Goal: Information Seeking & Learning: Learn about a topic

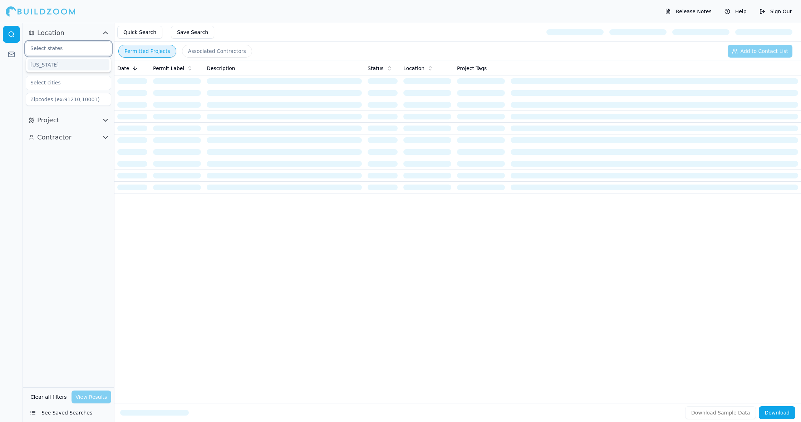
click at [52, 49] on input "text" at bounding box center [64, 48] width 76 height 13
click at [57, 60] on div "[US_STATE]" at bounding box center [69, 64] width 82 height 11
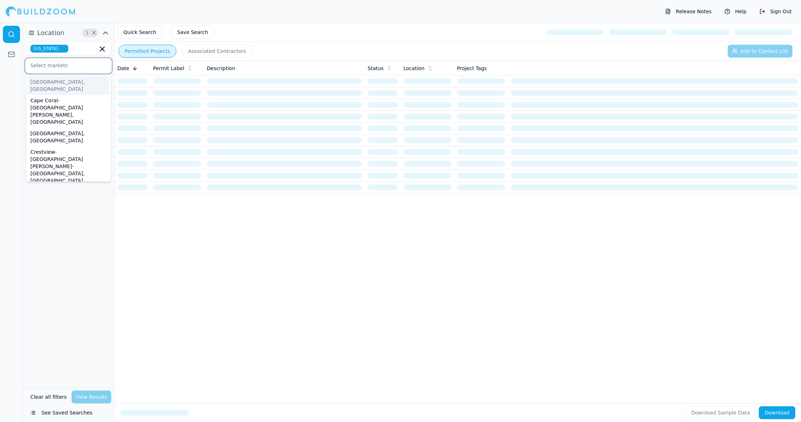
click at [63, 68] on input "text" at bounding box center [64, 65] width 76 height 13
click at [67, 69] on input "text" at bounding box center [64, 65] width 76 height 13
click at [0, 127] on div at bounding box center [11, 222] width 23 height 399
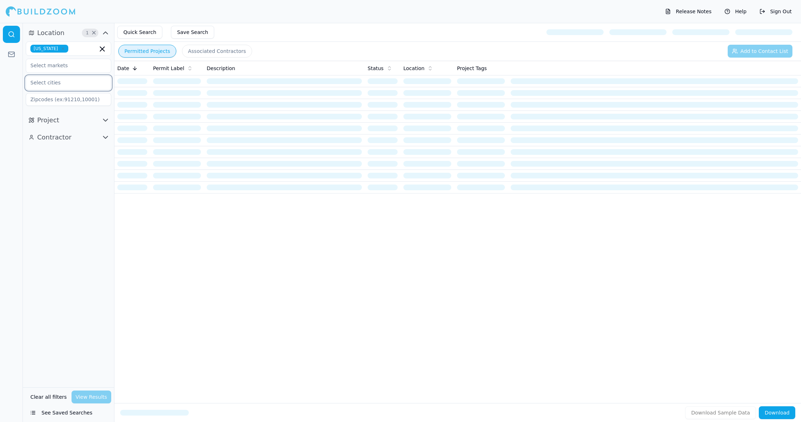
click at [83, 84] on input "text" at bounding box center [64, 82] width 76 height 13
click at [9, 105] on div at bounding box center [11, 222] width 23 height 399
click at [9, 38] on link at bounding box center [11, 34] width 17 height 17
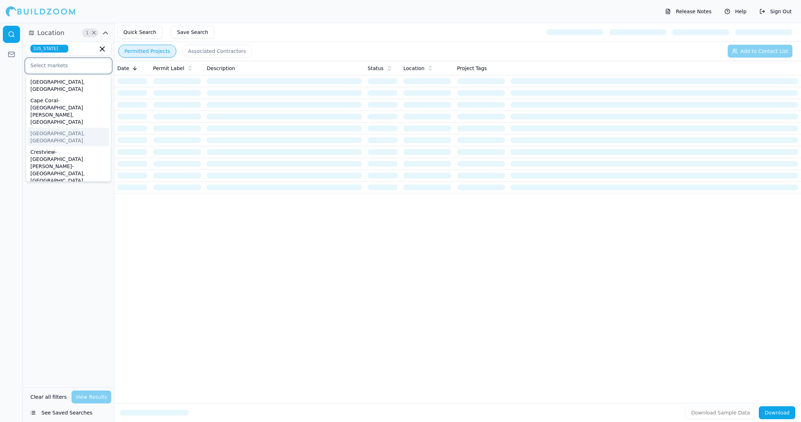
click at [50, 65] on input "text" at bounding box center [64, 65] width 76 height 13
click at [54, 98] on div "Cape Coral-[GEOGRAPHIC_DATA][PERSON_NAME], [GEOGRAPHIC_DATA]" at bounding box center [69, 111] width 82 height 33
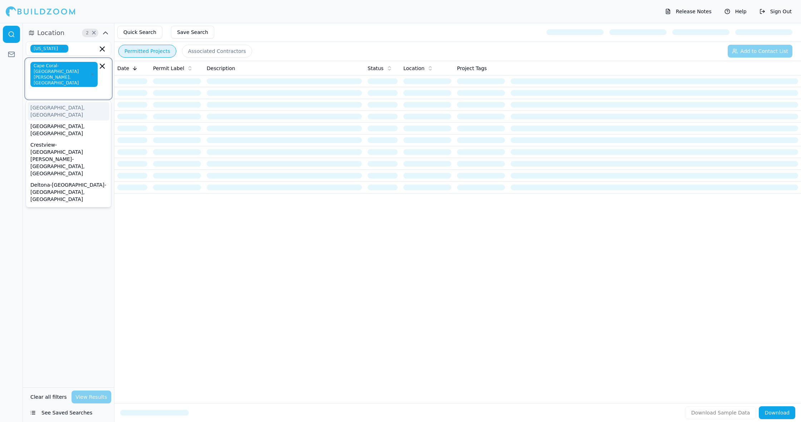
click at [58, 88] on input "text" at bounding box center [65, 91] width 66 height 7
click at [54, 102] on div "[GEOGRAPHIC_DATA], [GEOGRAPHIC_DATA]" at bounding box center [69, 111] width 82 height 19
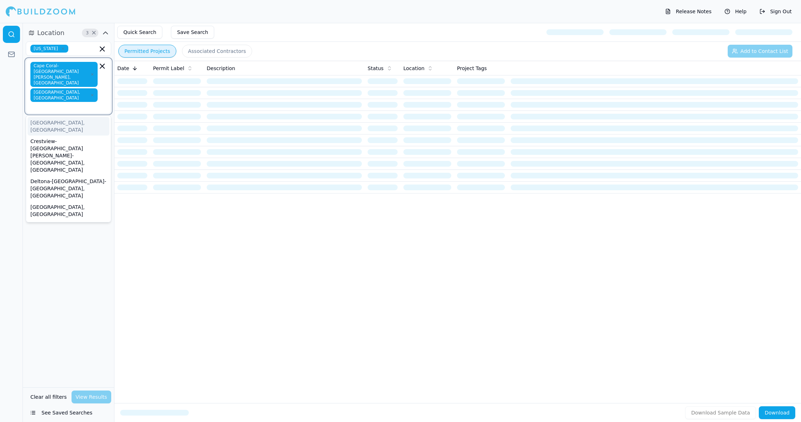
click at [54, 117] on div "[GEOGRAPHIC_DATA], [GEOGRAPHIC_DATA]" at bounding box center [69, 126] width 82 height 19
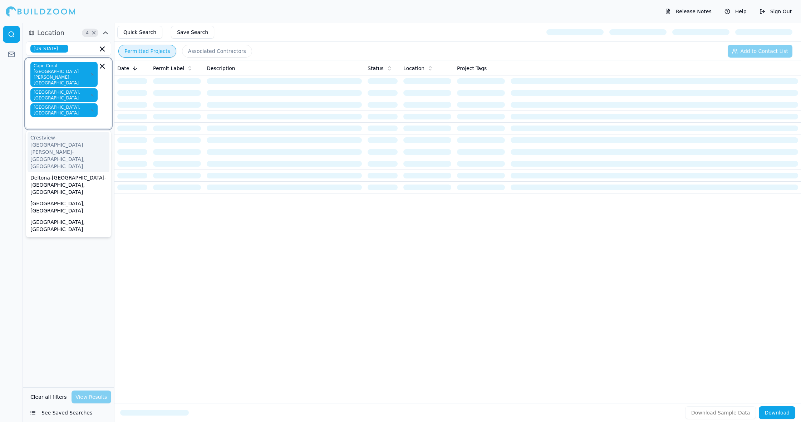
click at [54, 132] on div "Crestview-[GEOGRAPHIC_DATA][PERSON_NAME]-[GEOGRAPHIC_DATA], [GEOGRAPHIC_DATA]" at bounding box center [69, 152] width 82 height 40
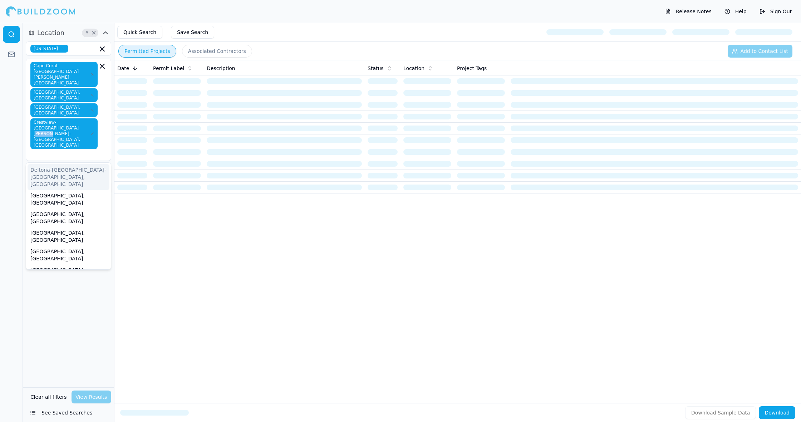
click at [54, 118] on span "Crestview-[GEOGRAPHIC_DATA][PERSON_NAME]-[GEOGRAPHIC_DATA], [GEOGRAPHIC_DATA]" at bounding box center [63, 133] width 67 height 31
click at [50, 190] on div "[GEOGRAPHIC_DATA], [GEOGRAPHIC_DATA]" at bounding box center [69, 199] width 82 height 19
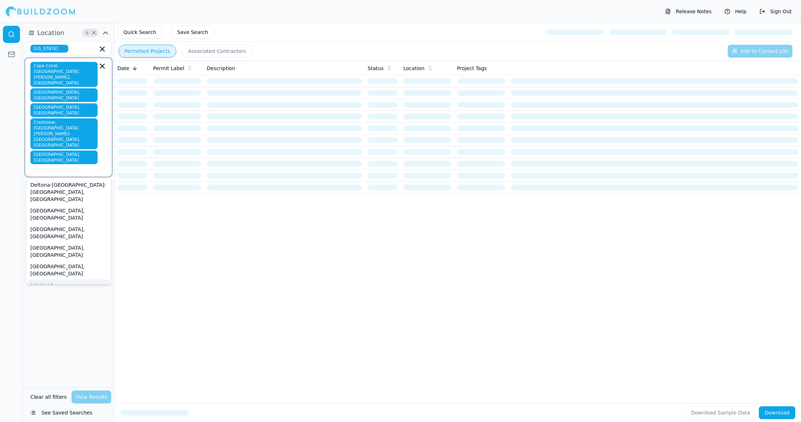
click at [60, 279] on div "Lakeland-[GEOGRAPHIC_DATA], [GEOGRAPHIC_DATA]" at bounding box center [69, 292] width 82 height 26
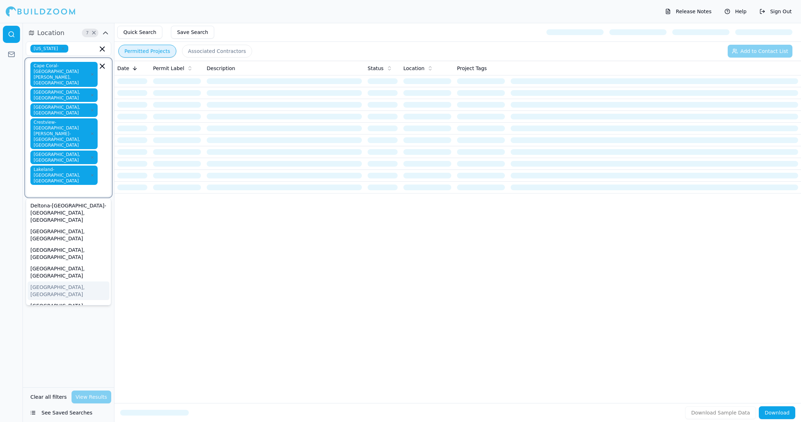
click at [57, 281] on div "[GEOGRAPHIC_DATA], [GEOGRAPHIC_DATA]" at bounding box center [69, 290] width 82 height 19
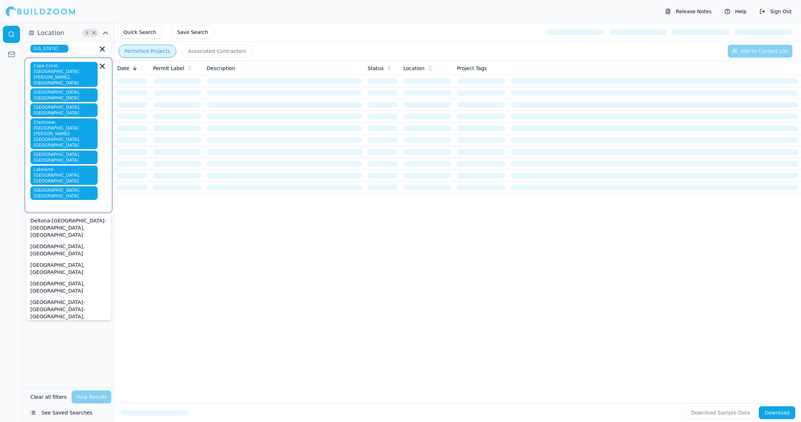
click at [55, 355] on div "[GEOGRAPHIC_DATA]-[GEOGRAPHIC_DATA]-[GEOGRAPHIC_DATA], [GEOGRAPHIC_DATA]" at bounding box center [69, 371] width 82 height 33
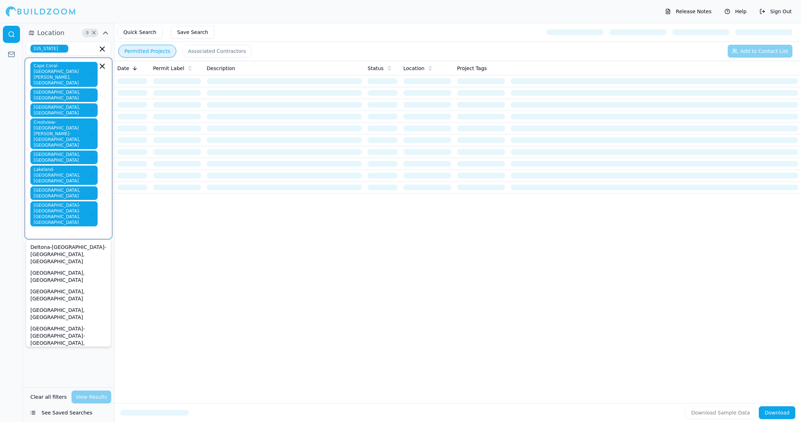
click at [72, 382] on div "Ocala, [GEOGRAPHIC_DATA]" at bounding box center [69, 387] width 82 height 11
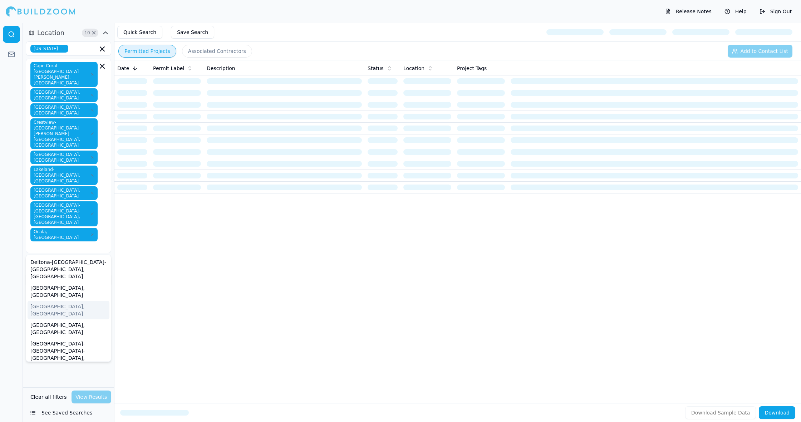
click at [0, 206] on div at bounding box center [11, 222] width 23 height 399
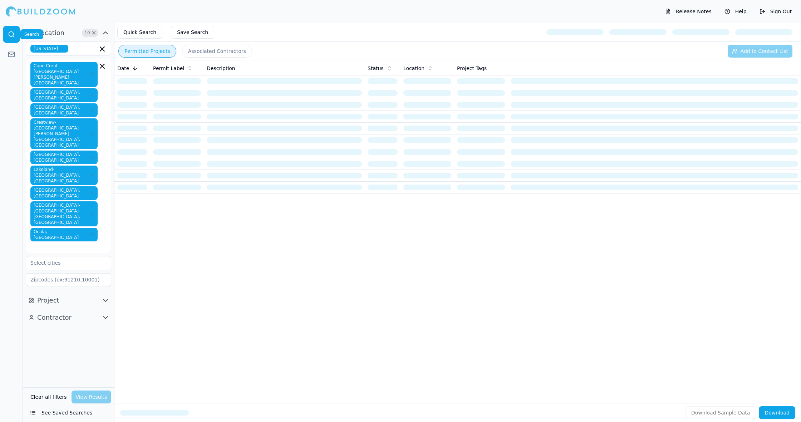
click at [16, 38] on link at bounding box center [11, 34] width 17 height 17
click at [182, 51] on button "Associated Contractors" at bounding box center [217, 51] width 70 height 13
click at [158, 49] on button "Permitted Projects" at bounding box center [147, 51] width 58 height 13
click at [78, 295] on button "Project" at bounding box center [68, 300] width 85 height 11
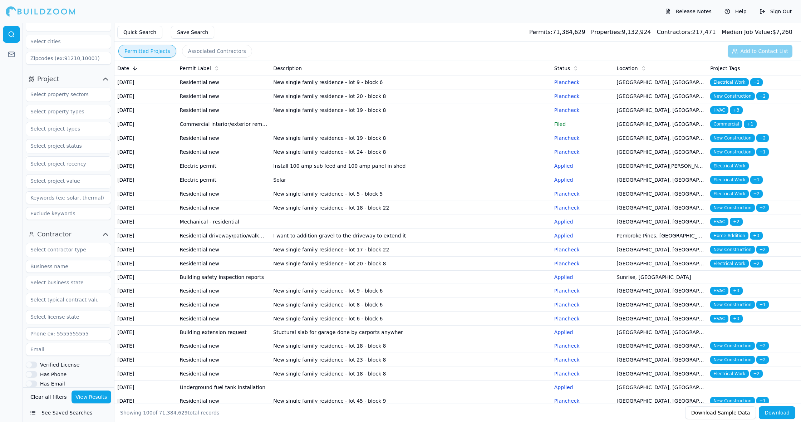
scroll to position [4, 0]
click at [97, 240] on div "Verified License Has Phone Has Email Has Permits Min Permits (All Time) Permits…" at bounding box center [68, 353] width 85 height 227
click at [93, 243] on div at bounding box center [68, 250] width 85 height 14
click at [49, 318] on div "Painter" at bounding box center [69, 323] width 82 height 11
click at [54, 246] on span "Painter" at bounding box center [44, 250] width 29 height 8
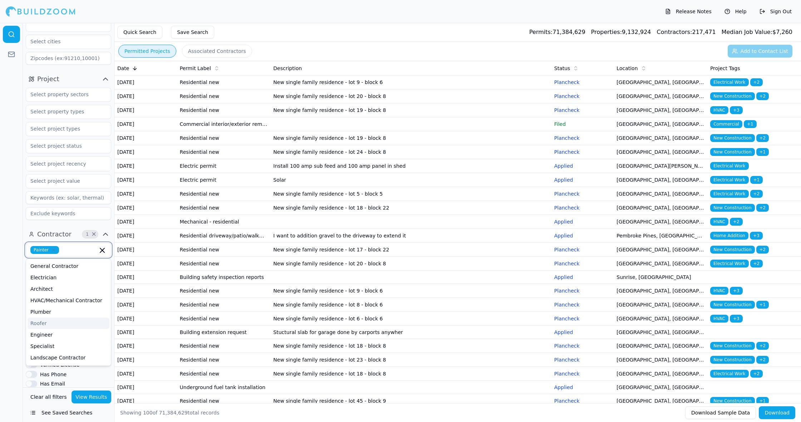
click at [41, 318] on div "Roofer" at bounding box center [69, 323] width 82 height 11
click at [54, 246] on span "Painter" at bounding box center [44, 250] width 29 height 8
click at [53, 248] on icon "button" at bounding box center [53, 250] width 4 height 4
click at [8, 38] on link at bounding box center [11, 34] width 17 height 17
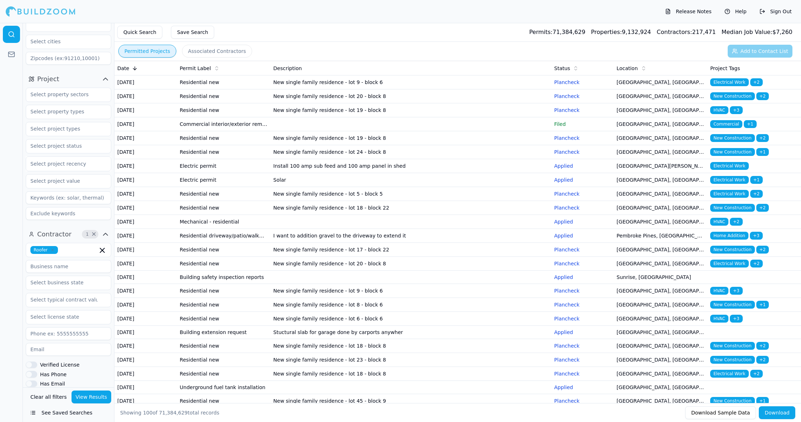
click at [4, 170] on div at bounding box center [11, 222] width 23 height 399
click at [33, 314] on div "Roofer Verified License Has Phone Has Email Has Permits Min Permits (All Time) …" at bounding box center [68, 352] width 85 height 219
click at [30, 390] on button "Has Permits" at bounding box center [31, 393] width 11 height 6
click at [93, 391] on button "View Results" at bounding box center [92, 397] width 40 height 13
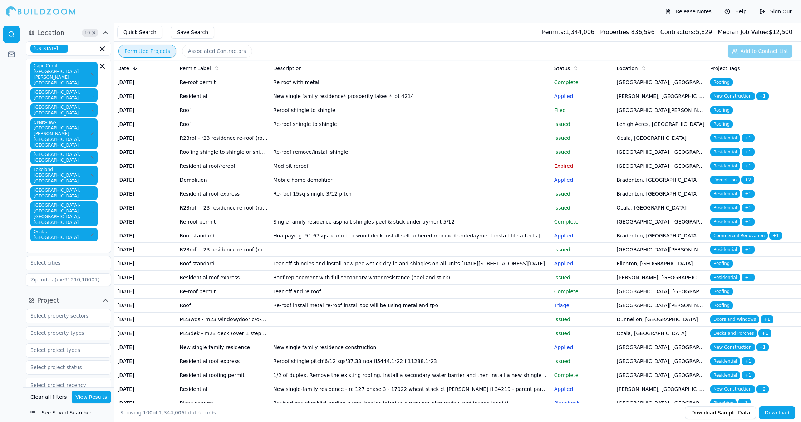
click at [563, 100] on p "Applied" at bounding box center [582, 96] width 57 height 7
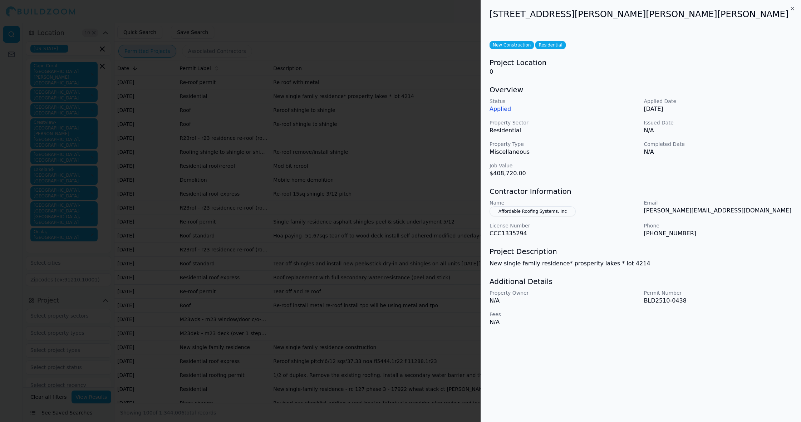
click at [416, 257] on div at bounding box center [400, 211] width 801 height 422
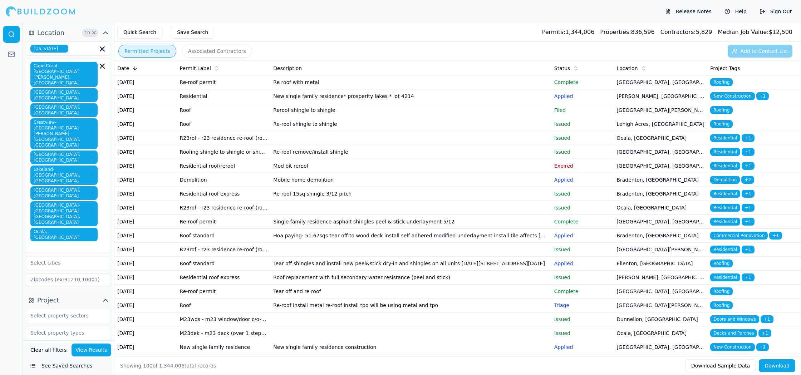
click at [250, 103] on td "Residential" at bounding box center [224, 96] width 94 height 14
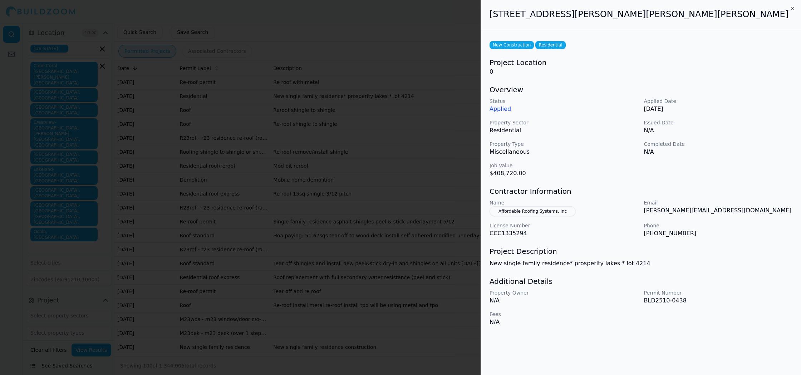
click at [310, 227] on div at bounding box center [400, 187] width 801 height 375
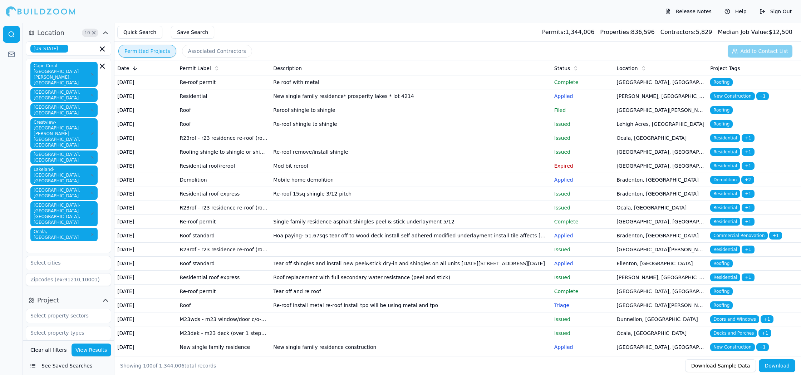
click at [625, 187] on td "Bradenton, [GEOGRAPHIC_DATA]" at bounding box center [661, 180] width 94 height 14
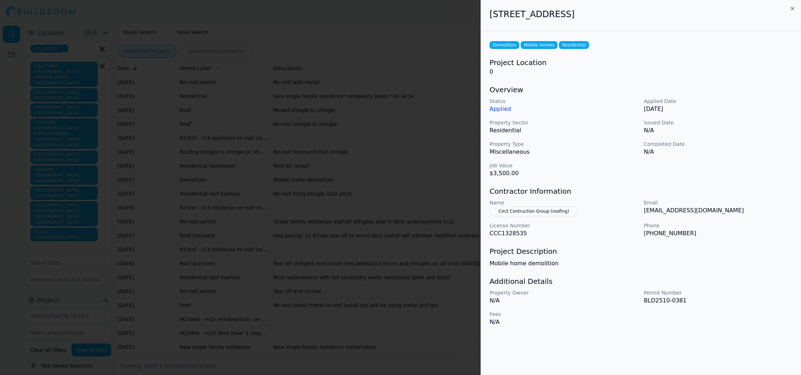
click at [453, 174] on div at bounding box center [400, 187] width 801 height 375
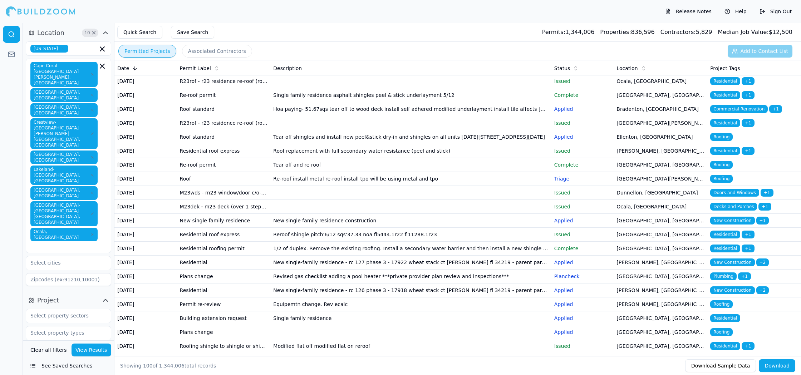
scroll to position [129, 0]
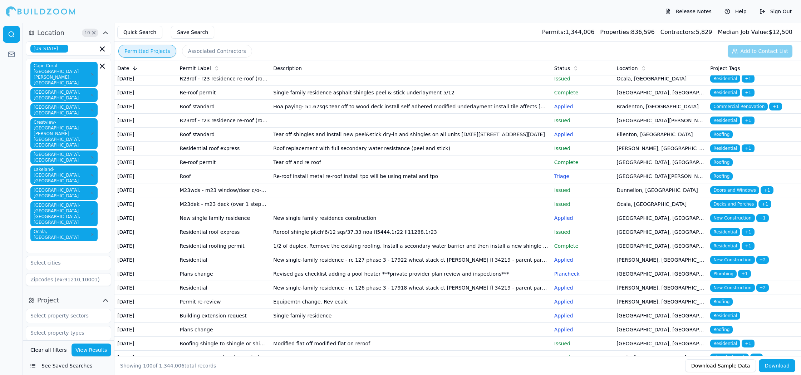
click at [626, 183] on td "Fort Myers, FL" at bounding box center [661, 177] width 94 height 14
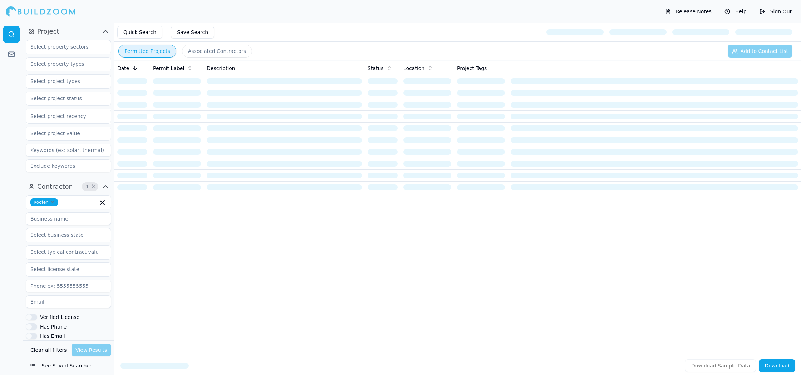
scroll to position [268, 0]
click at [794, 15] on button "Sign Out" at bounding box center [775, 11] width 39 height 11
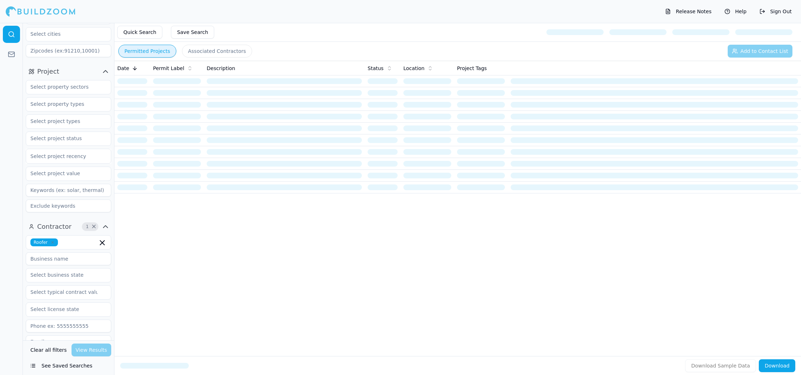
scroll to position [235, 0]
click at [78, 230] on div "Roofer" at bounding box center [68, 237] width 85 height 14
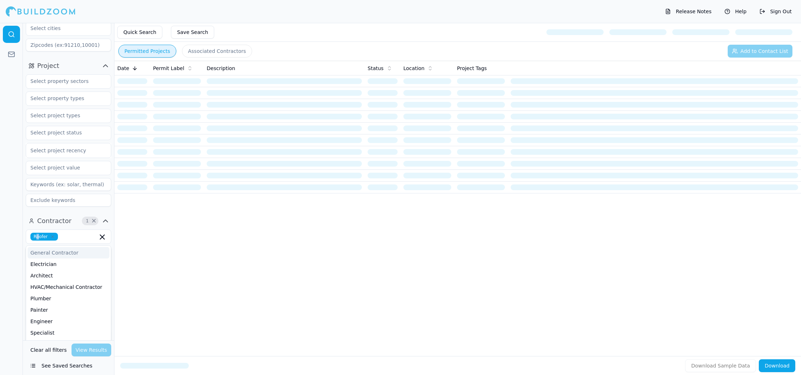
click at [38, 233] on span "Roofer" at bounding box center [44, 237] width 28 height 8
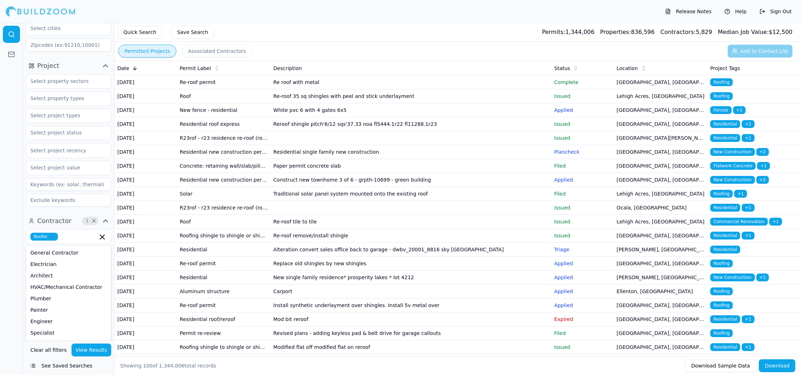
click at [21, 289] on div at bounding box center [11, 199] width 23 height 352
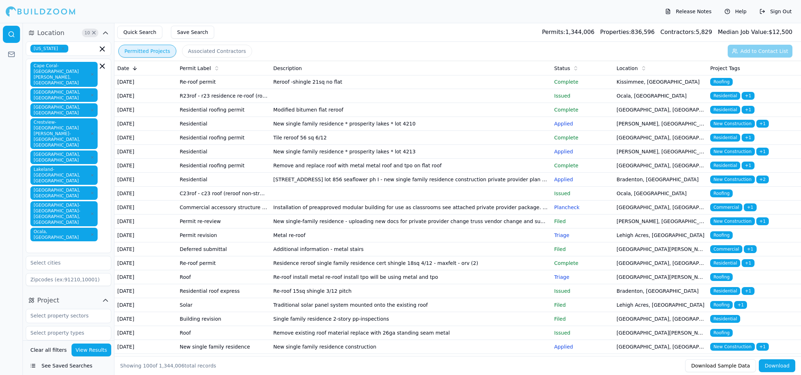
scroll to position [439, 0]
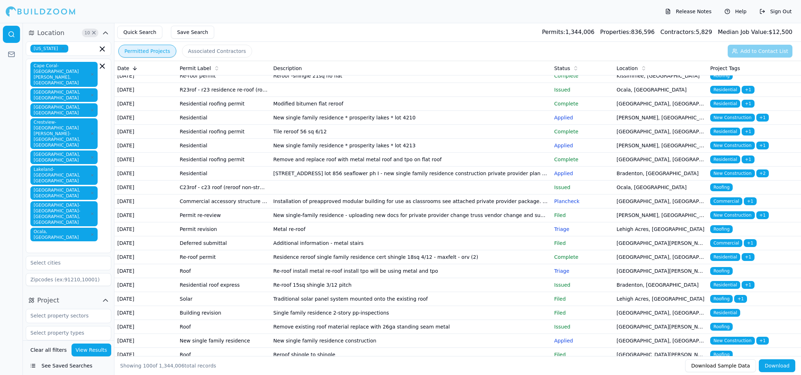
click at [406, 125] on td "New single family residence * prosperity lakes * lot 4210" at bounding box center [410, 118] width 281 height 14
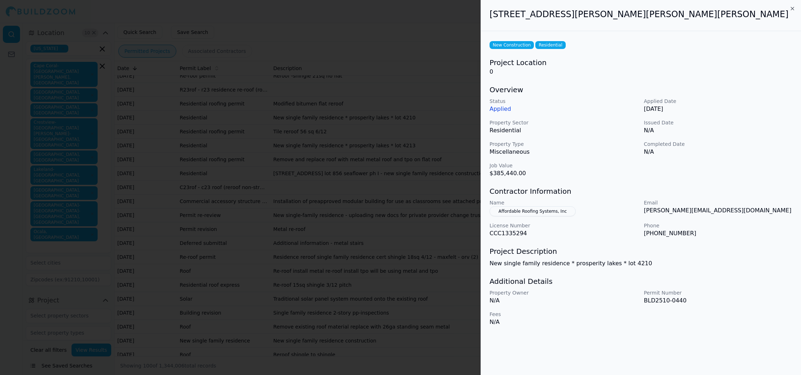
click at [435, 253] on div at bounding box center [400, 187] width 801 height 375
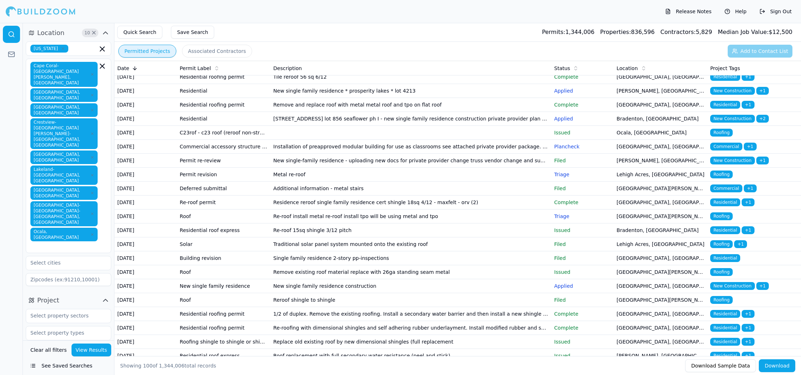
scroll to position [492, 0]
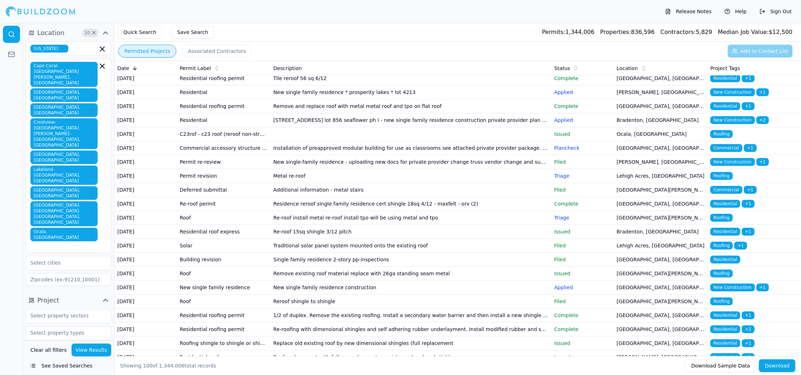
click at [458, 99] on td "New single family residence * prosperity lakes * lot 4213" at bounding box center [410, 92] width 281 height 14
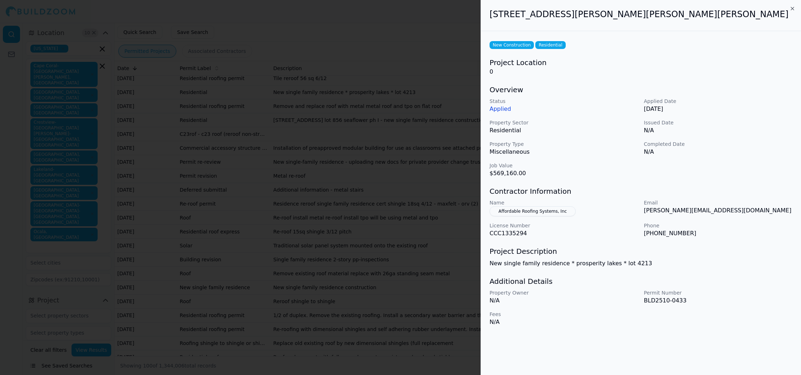
click at [418, 215] on div at bounding box center [400, 187] width 801 height 375
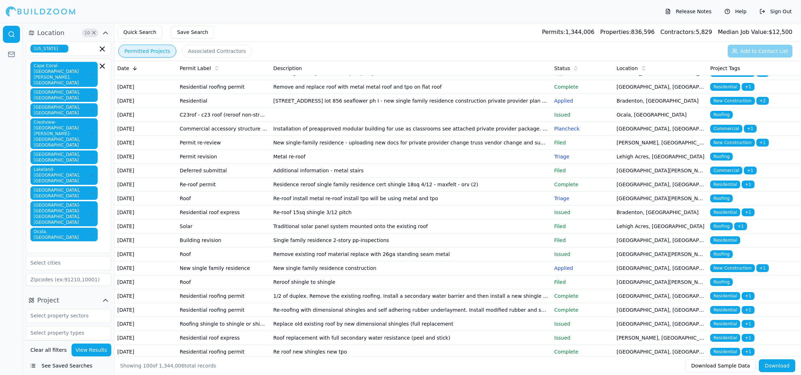
scroll to position [513, 0]
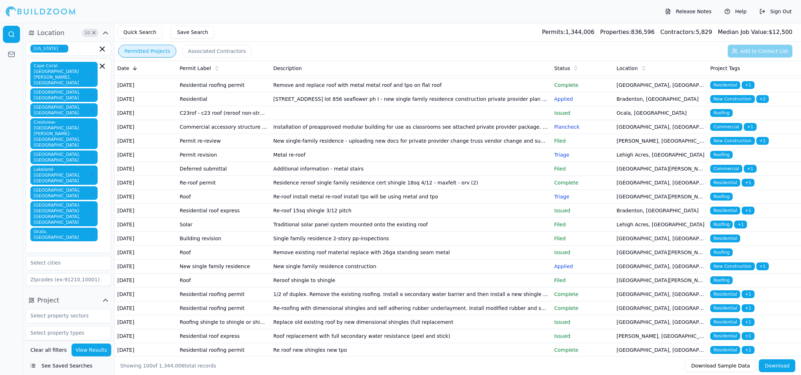
click at [434, 106] on td "[STREET_ADDRESS] lot 856 seaflower ph I - new single family residence construct…" at bounding box center [410, 99] width 281 height 14
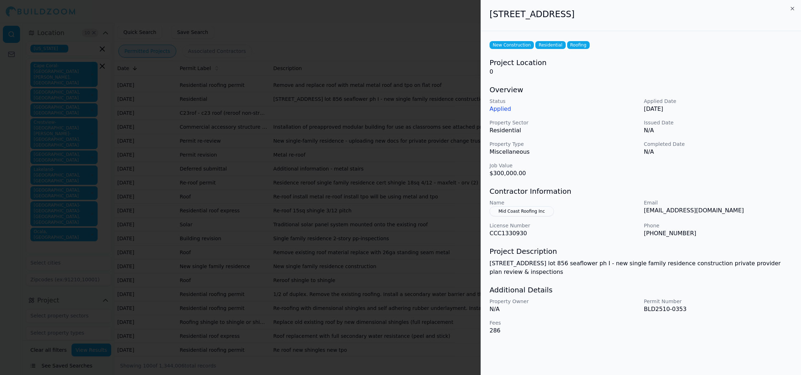
click at [412, 237] on div at bounding box center [400, 187] width 801 height 375
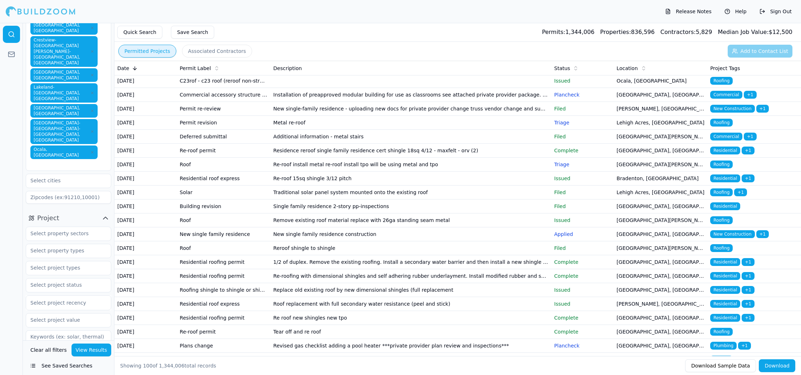
scroll to position [84, 0]
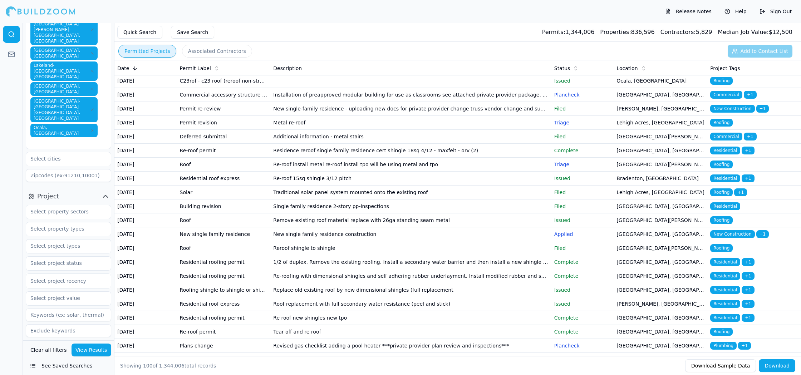
scroll to position [150, 0]
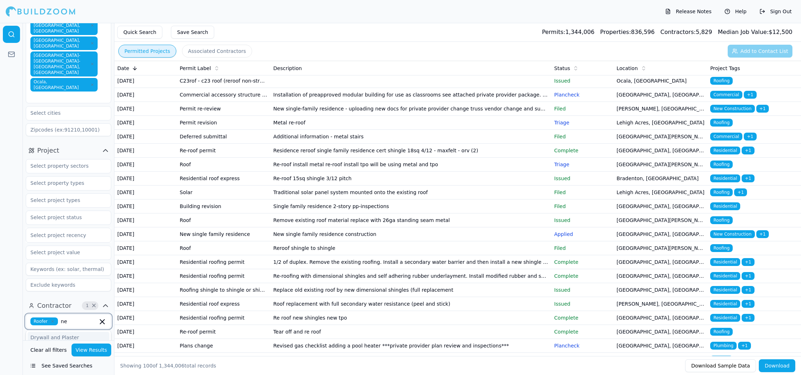
type input "n"
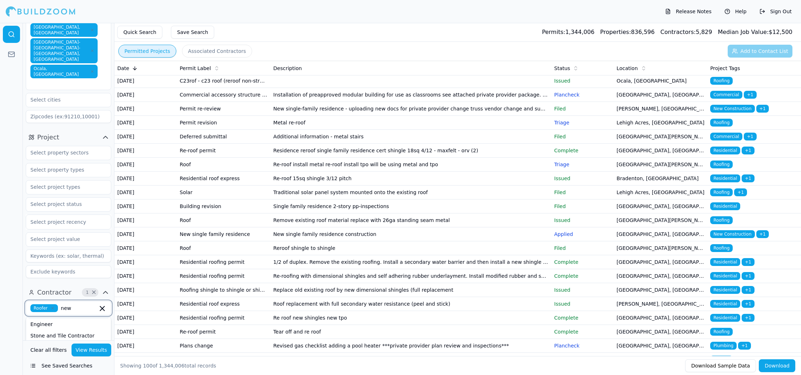
scroll to position [0, 0]
type input "n"
click at [6, 261] on div at bounding box center [11, 199] width 23 height 352
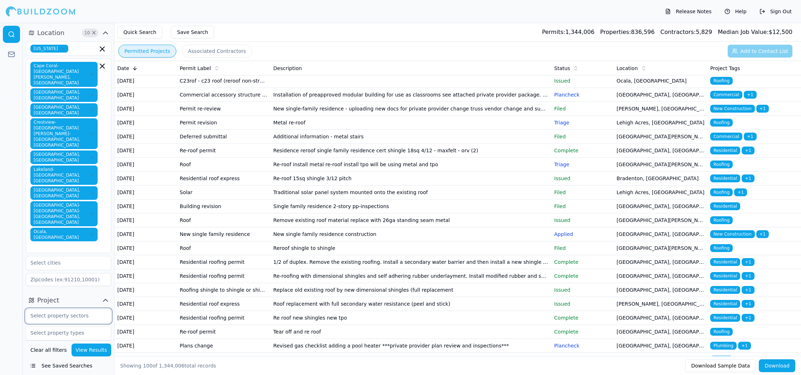
click at [51, 309] on input "text" at bounding box center [64, 315] width 76 height 13
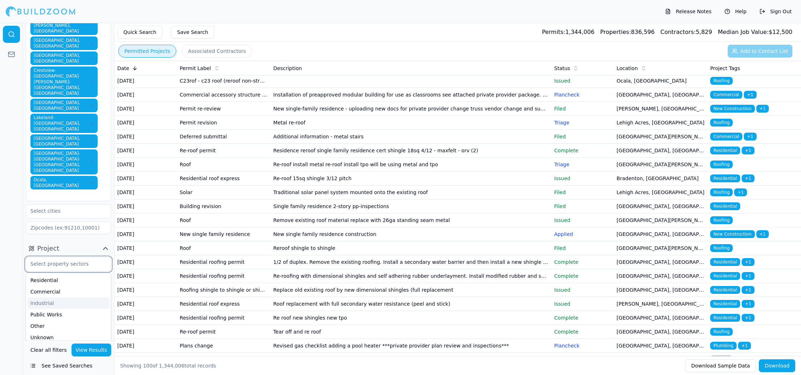
scroll to position [50, 0]
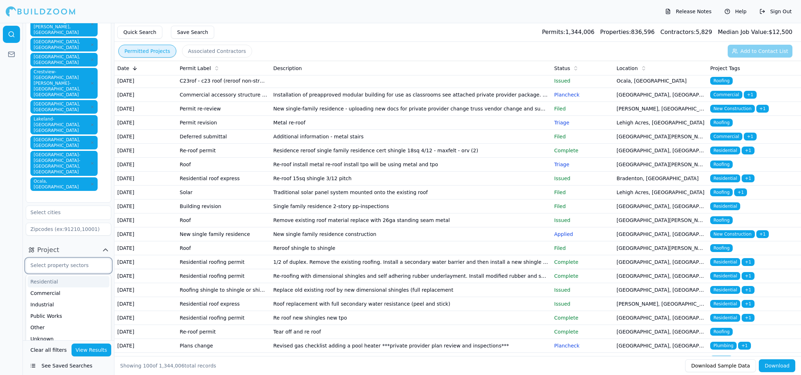
click at [45, 276] on div "Residential" at bounding box center [69, 281] width 82 height 11
click at [46, 276] on div "Commercial" at bounding box center [69, 281] width 82 height 11
click at [15, 214] on div at bounding box center [11, 199] width 23 height 352
click at [43, 285] on input "text" at bounding box center [64, 291] width 76 height 13
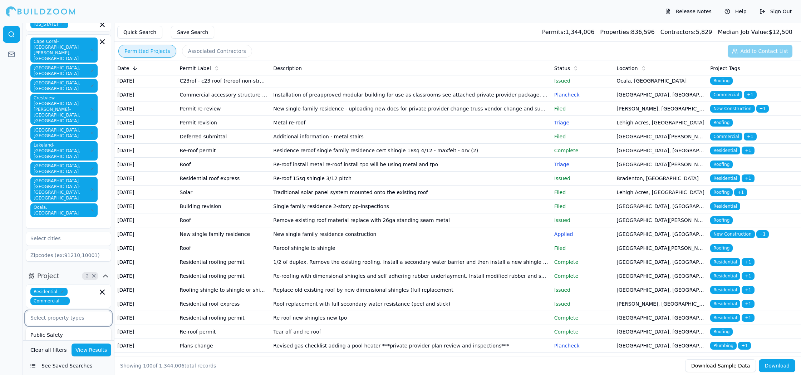
scroll to position [21, 0]
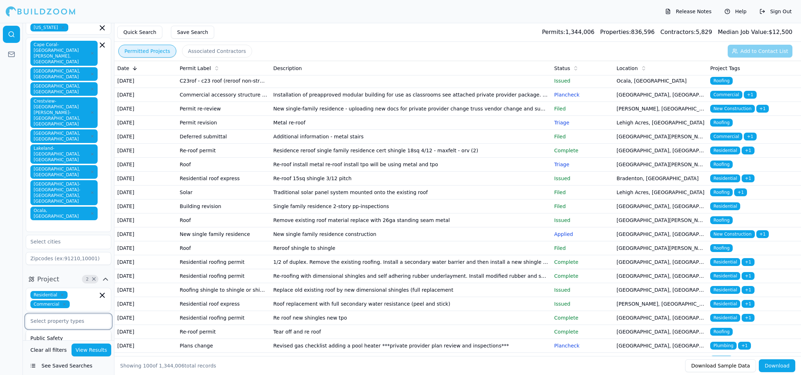
click at [35, 355] on div "Retail" at bounding box center [69, 360] width 82 height 11
click at [50, 319] on icon "button" at bounding box center [51, 321] width 4 height 4
click at [1, 280] on div at bounding box center [11, 199] width 23 height 352
click at [65, 332] on input "text" at bounding box center [64, 338] width 76 height 13
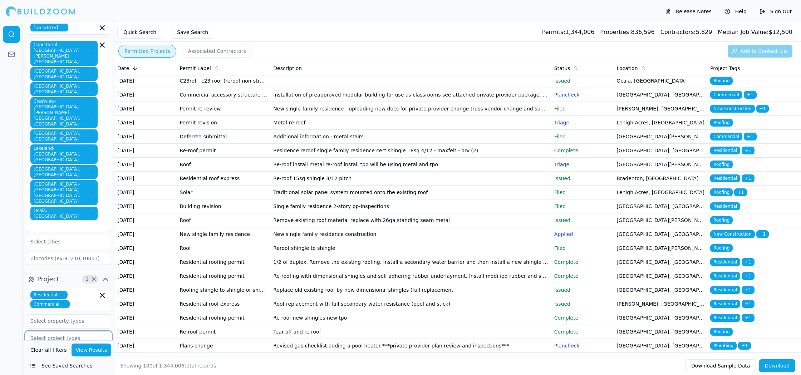
click at [96, 351] on button "View Results" at bounding box center [92, 350] width 40 height 13
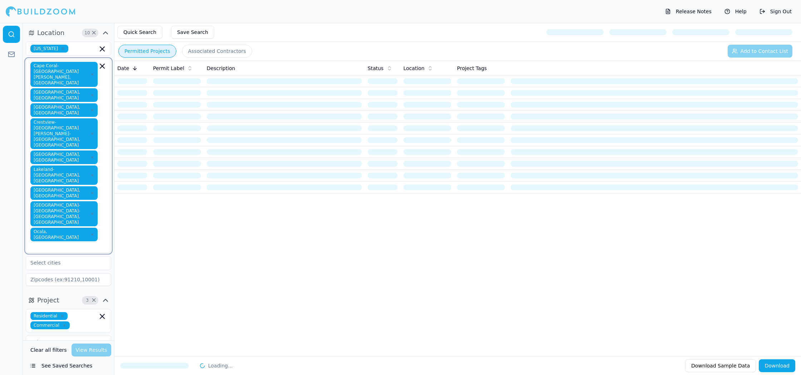
click at [69, 243] on input "text" at bounding box center [65, 246] width 66 height 7
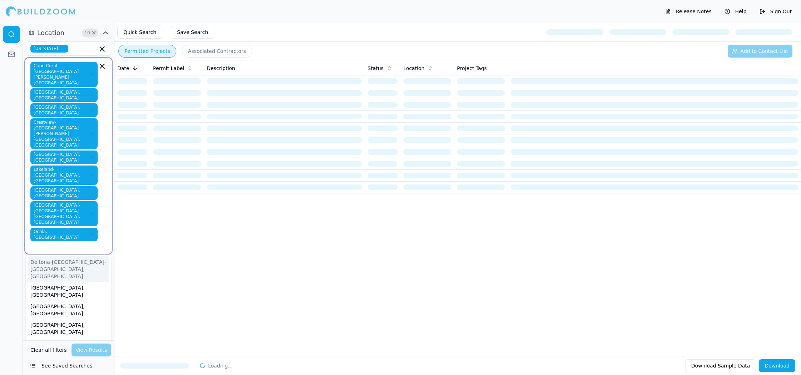
click at [63, 256] on div "Deltona-[GEOGRAPHIC_DATA]-[GEOGRAPHIC_DATA], [GEOGRAPHIC_DATA]" at bounding box center [69, 269] width 82 height 26
click at [66, 269] on input "text" at bounding box center [65, 272] width 66 height 7
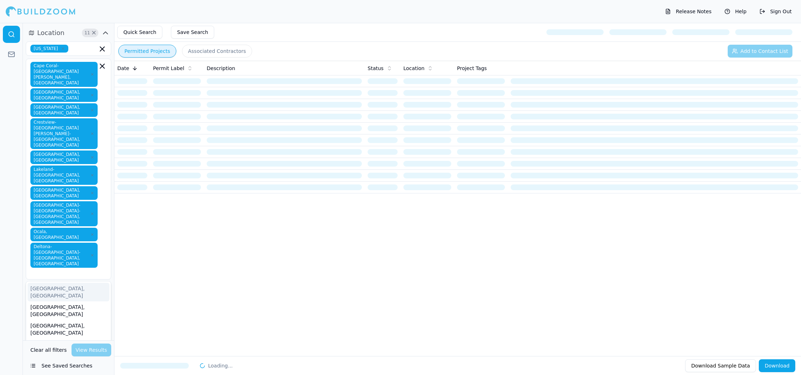
click at [105, 165] on div "Cape Coral-Fort Myers, FL Arcadia, FL Clewiston, FL Crestview-Fort Walton Beach…" at bounding box center [68, 169] width 76 height 215
click at [88, 183] on div "Cape Coral-Fort Myers, FL Arcadia, FL Clewiston, FL Crestview-Fort Walton Beach…" at bounding box center [68, 169] width 76 height 215
click at [57, 283] on div "[GEOGRAPHIC_DATA], [GEOGRAPHIC_DATA]" at bounding box center [69, 292] width 82 height 19
click at [57, 298] on div "[GEOGRAPHIC_DATA], [GEOGRAPHIC_DATA]" at bounding box center [69, 307] width 82 height 19
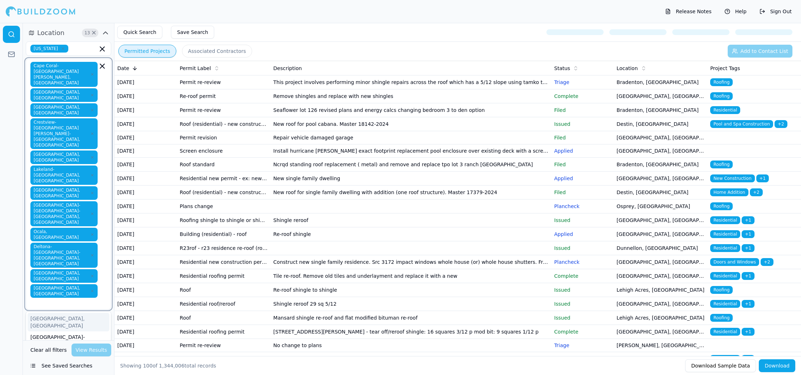
click at [55, 313] on div "[GEOGRAPHIC_DATA], [GEOGRAPHIC_DATA]" at bounding box center [69, 322] width 82 height 19
click at [52, 328] on div "[GEOGRAPHIC_DATA]-[GEOGRAPHIC_DATA]-[GEOGRAPHIC_DATA], [GEOGRAPHIC_DATA]" at bounding box center [69, 344] width 82 height 33
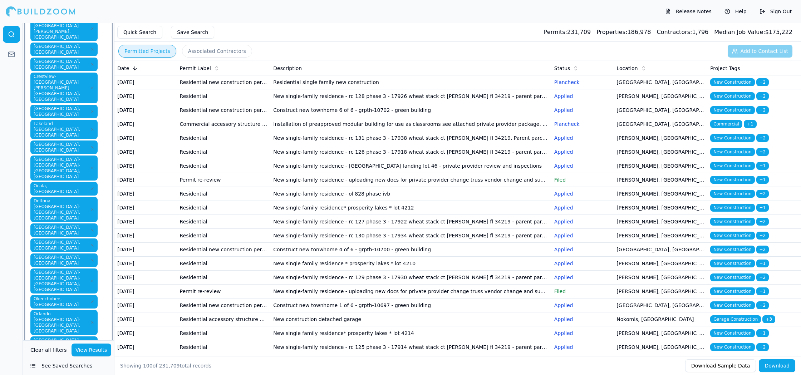
scroll to position [51, 0]
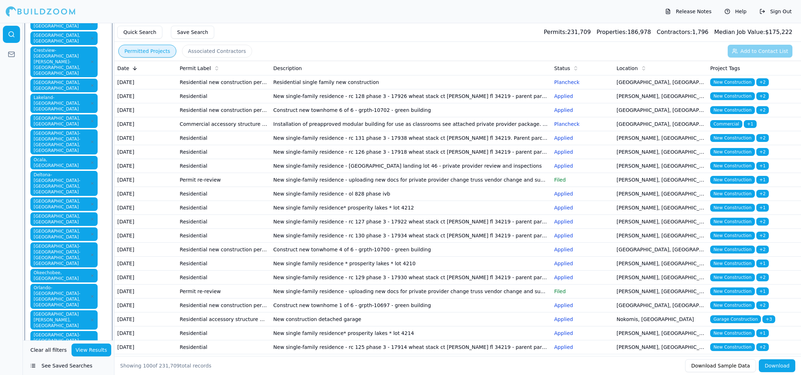
click at [81, 352] on button "View Results" at bounding box center [92, 350] width 40 height 13
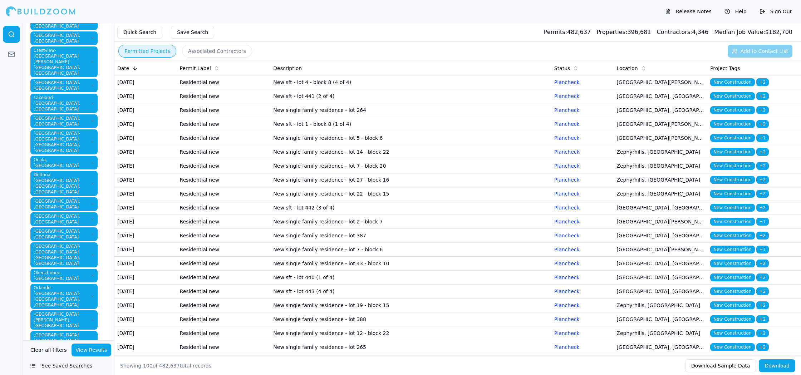
click at [237, 117] on td "Residential new" at bounding box center [224, 110] width 94 height 14
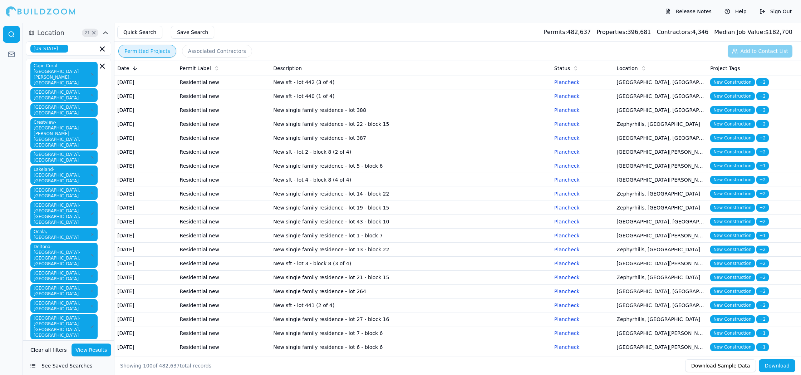
click at [416, 85] on td "New sft - lot 442 (3 of 4)" at bounding box center [410, 82] width 281 height 14
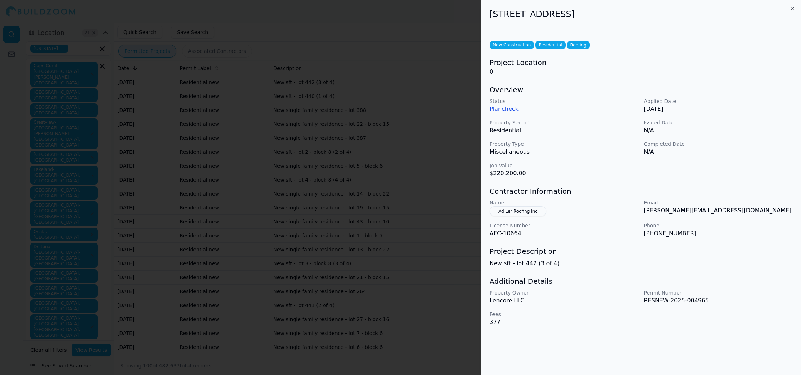
click at [429, 119] on div at bounding box center [400, 187] width 801 height 375
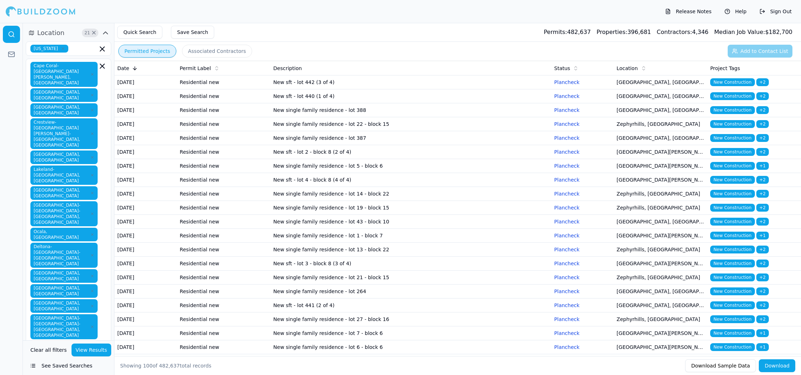
click at [408, 117] on td "New single family residence - lot 388" at bounding box center [410, 110] width 281 height 14
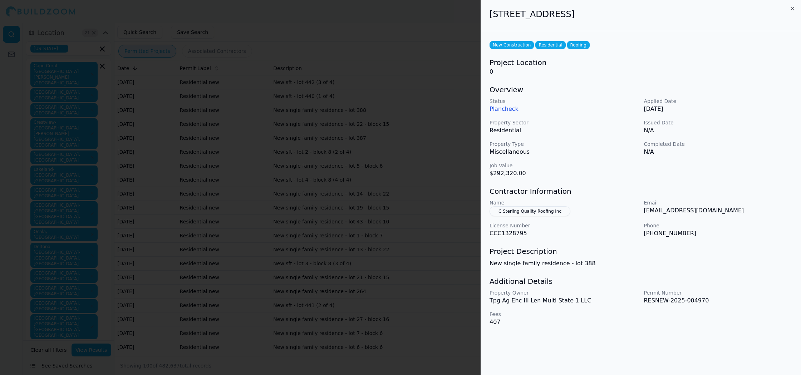
click at [363, 245] on div at bounding box center [400, 187] width 801 height 375
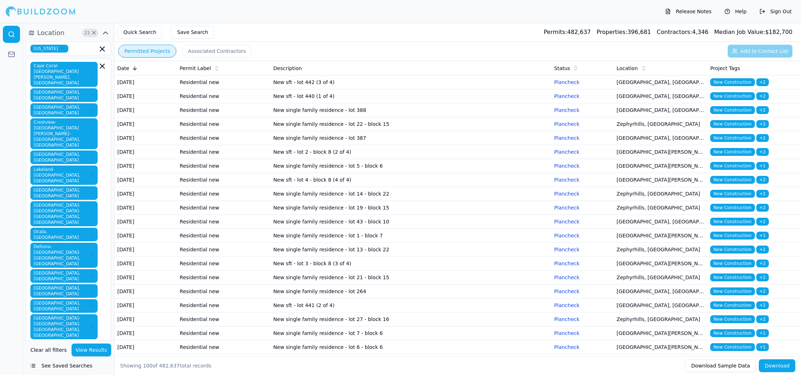
click at [529, 131] on td "New single family residence - lot 22 - block 15" at bounding box center [410, 124] width 281 height 14
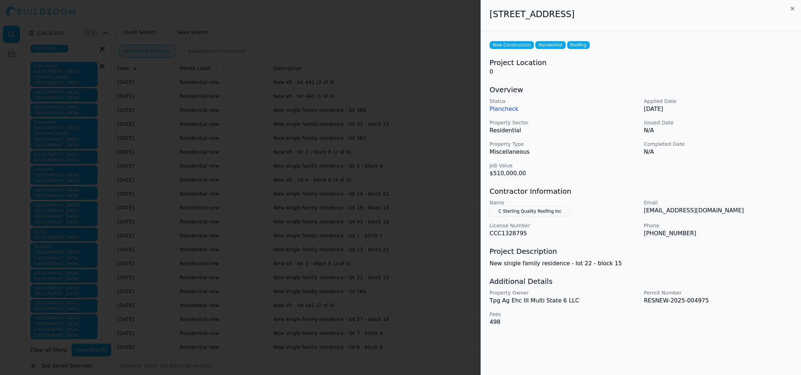
click at [429, 167] on div at bounding box center [400, 187] width 801 height 375
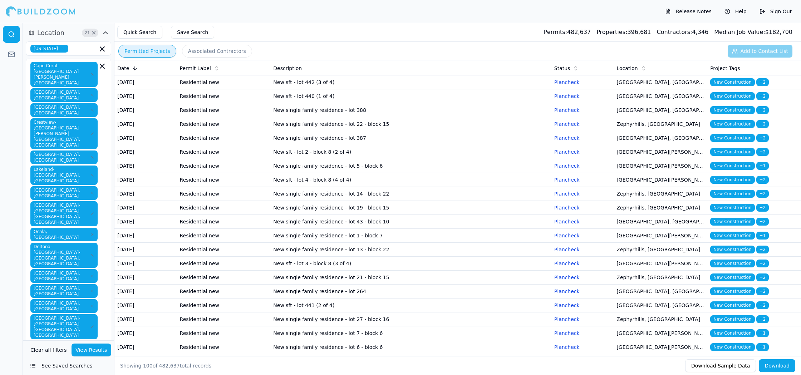
click at [422, 117] on td "New single family residence - lot 388" at bounding box center [410, 110] width 281 height 14
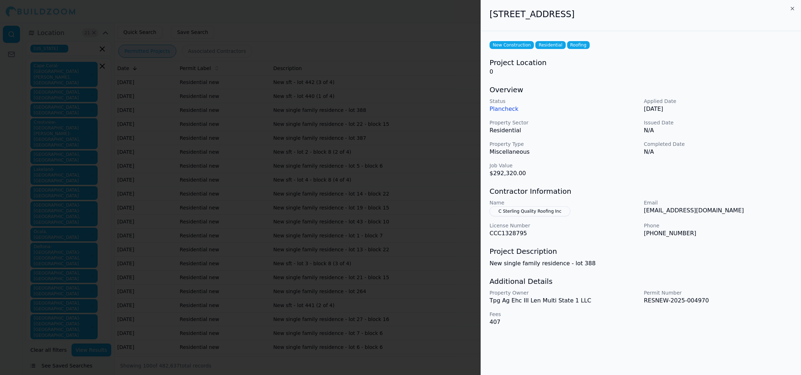
click at [445, 178] on div at bounding box center [400, 187] width 801 height 375
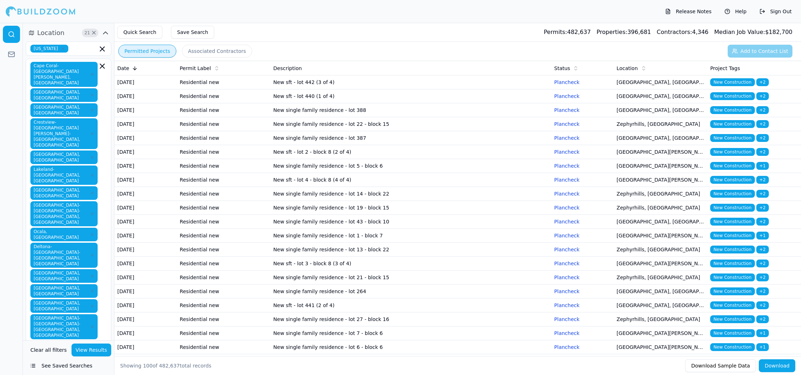
click at [503, 145] on td "New single family residence - lot 387" at bounding box center [410, 138] width 281 height 14
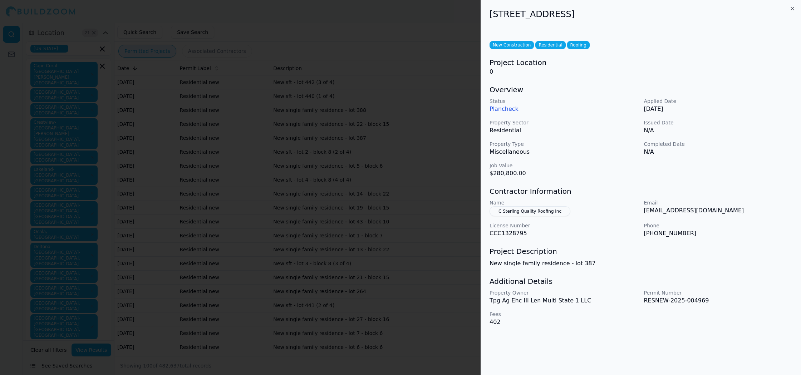
click at [446, 173] on div at bounding box center [400, 187] width 801 height 375
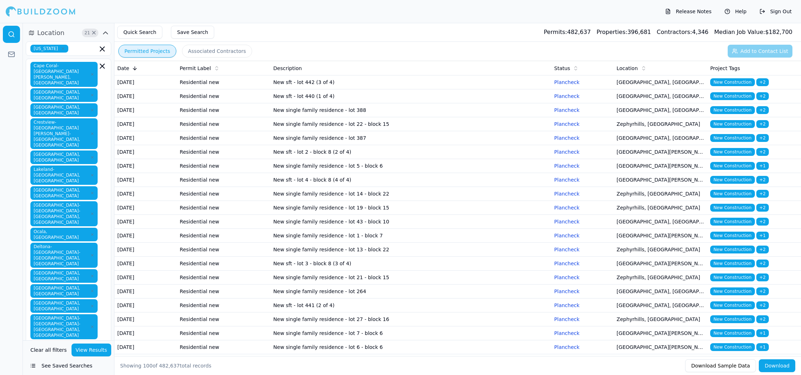
click at [441, 159] on td "New sft - lot 2 - block 8 (2 of 4)" at bounding box center [410, 152] width 281 height 14
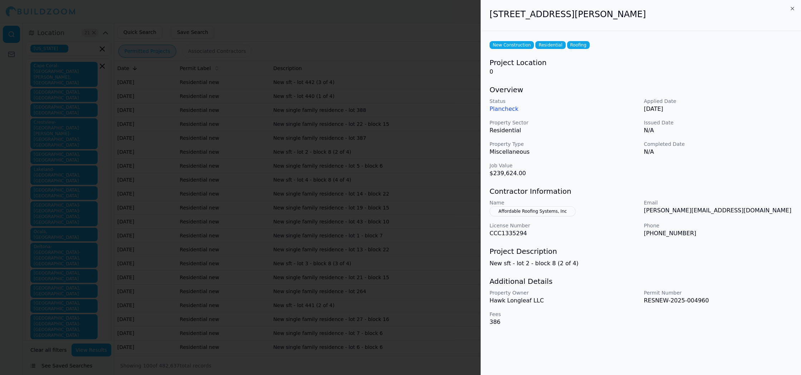
click at [447, 206] on div at bounding box center [400, 187] width 801 height 375
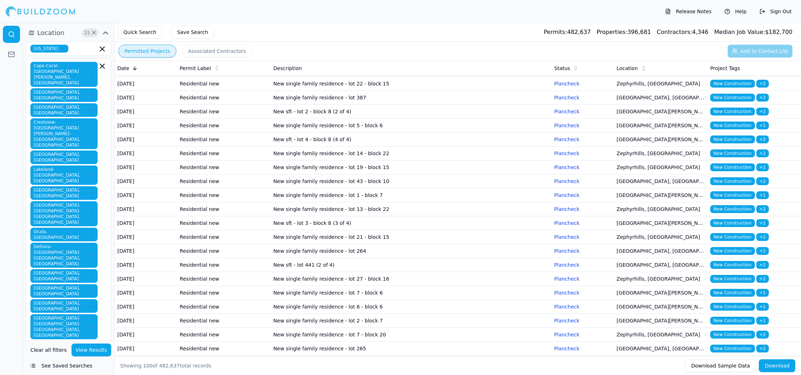
scroll to position [48, 0]
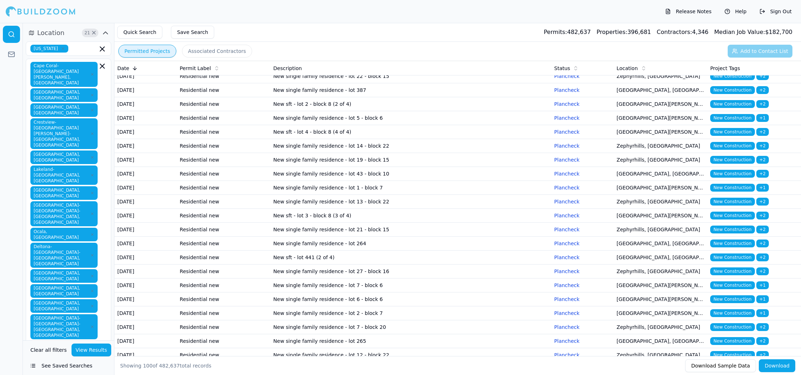
click at [467, 139] on td "New sft - lot 4 - block 8 (4 of 4)" at bounding box center [410, 132] width 281 height 14
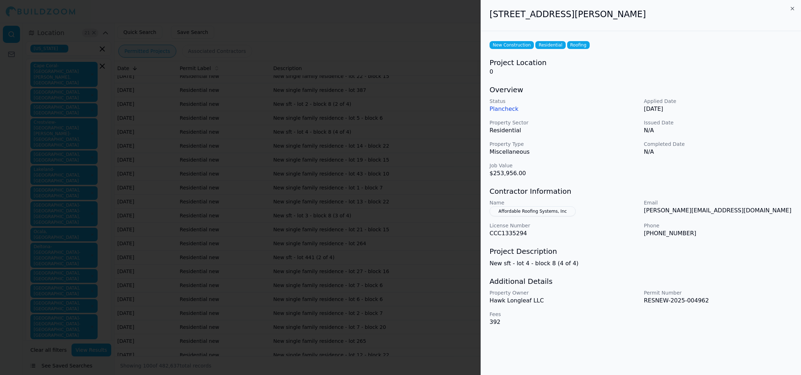
click at [420, 183] on div at bounding box center [400, 187] width 801 height 375
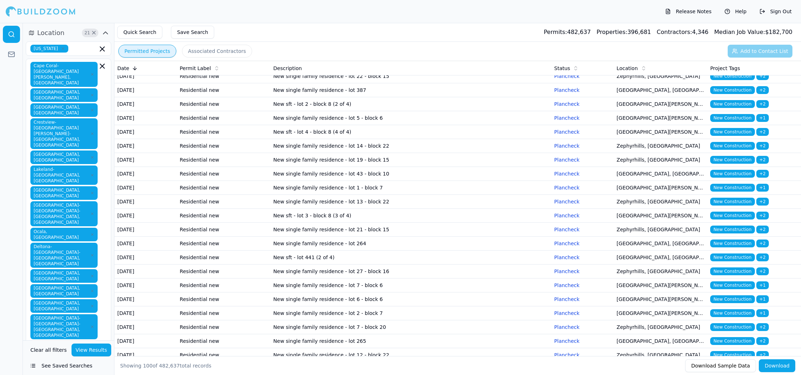
click at [481, 153] on td "New single family residence - lot 14 - block 22" at bounding box center [410, 146] width 281 height 14
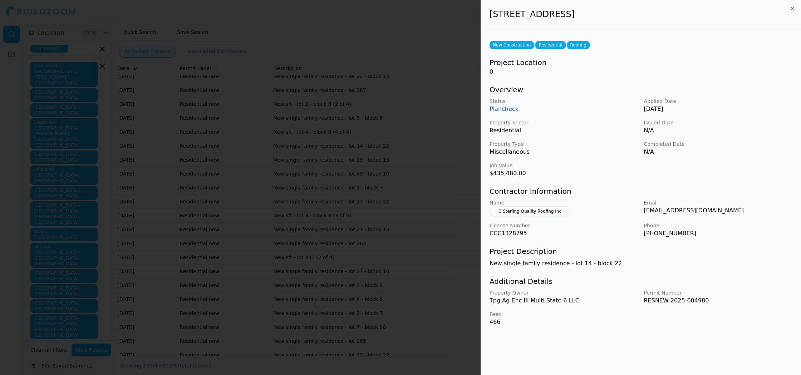
click at [394, 210] on div at bounding box center [400, 187] width 801 height 375
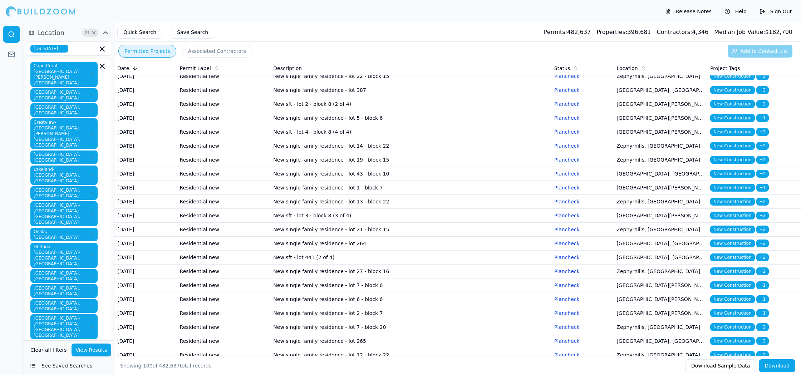
click at [443, 181] on td "New single family residence - lot 43 - block 10" at bounding box center [410, 174] width 281 height 14
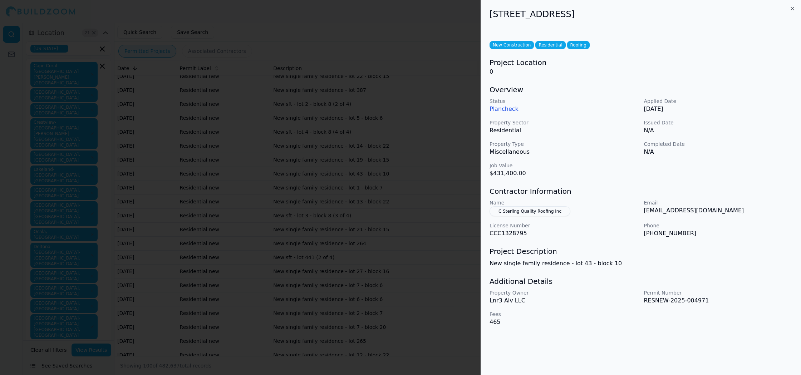
click at [443, 232] on div at bounding box center [400, 187] width 801 height 375
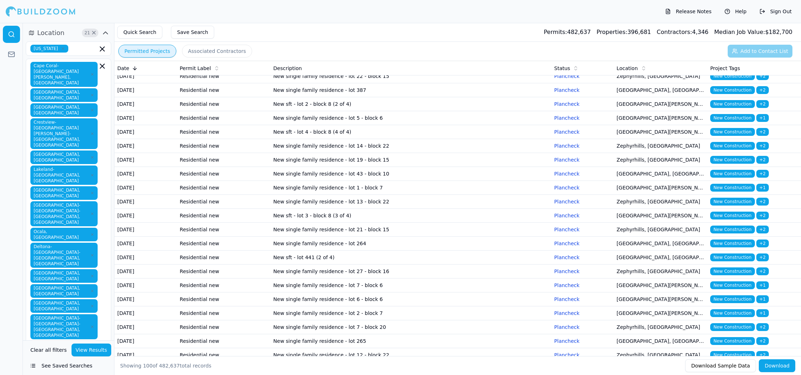
click at [443, 209] on td "New single family residence - lot 13 - block 22" at bounding box center [410, 202] width 281 height 14
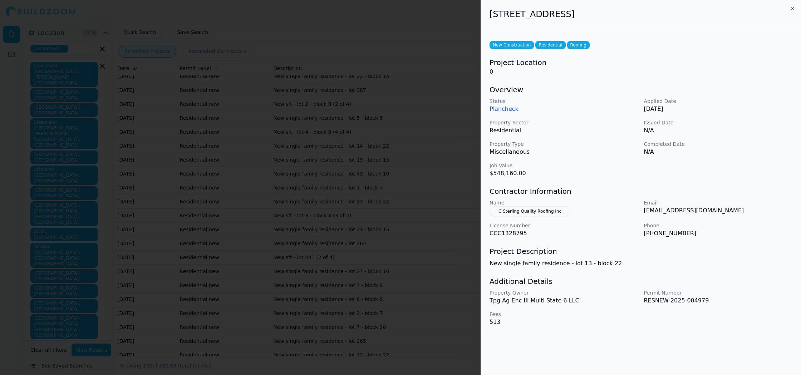
click at [386, 247] on div at bounding box center [400, 187] width 801 height 375
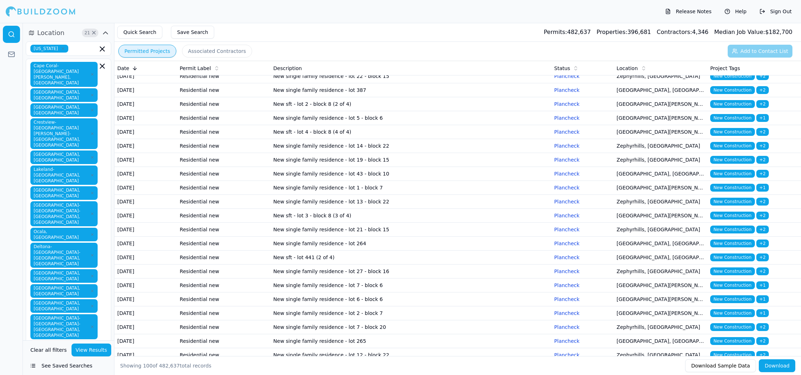
click at [428, 223] on td "New sft - lot 3 - block 8 (3 of 4)" at bounding box center [410, 216] width 281 height 14
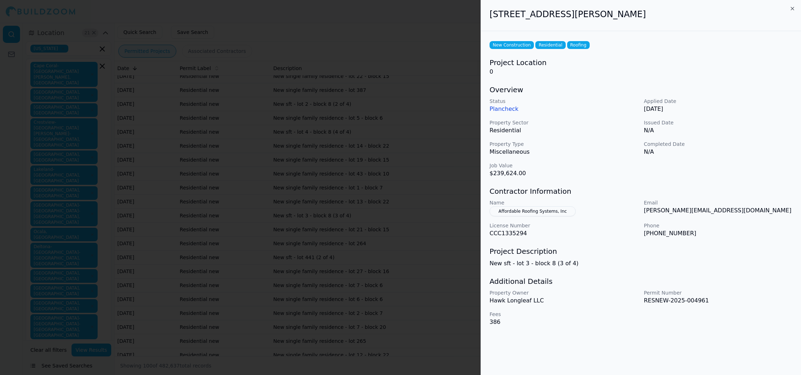
click at [443, 250] on div at bounding box center [400, 187] width 801 height 375
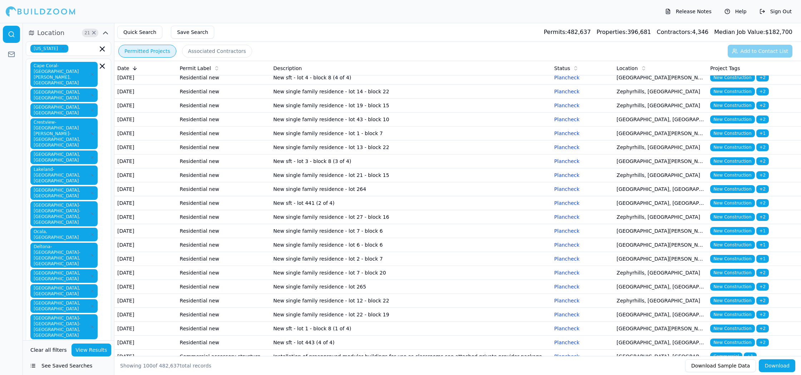
scroll to position [103, 0]
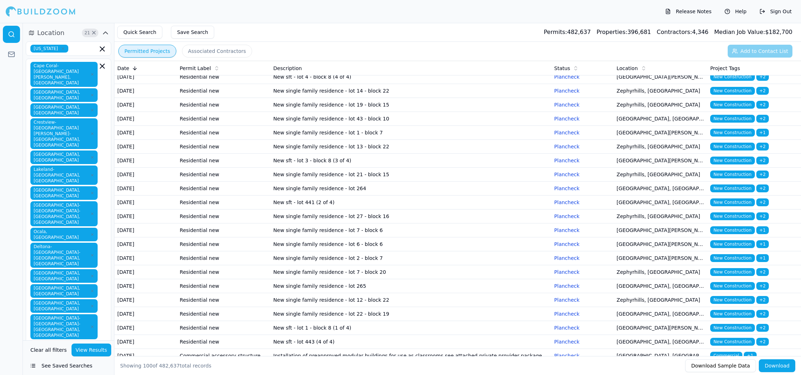
click at [441, 182] on td "New single family residence - lot 21 - block 15" at bounding box center [410, 175] width 281 height 14
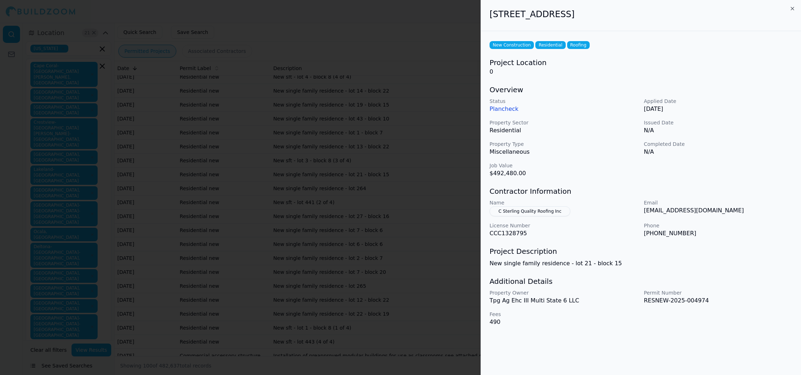
click at [439, 255] on div at bounding box center [400, 187] width 801 height 375
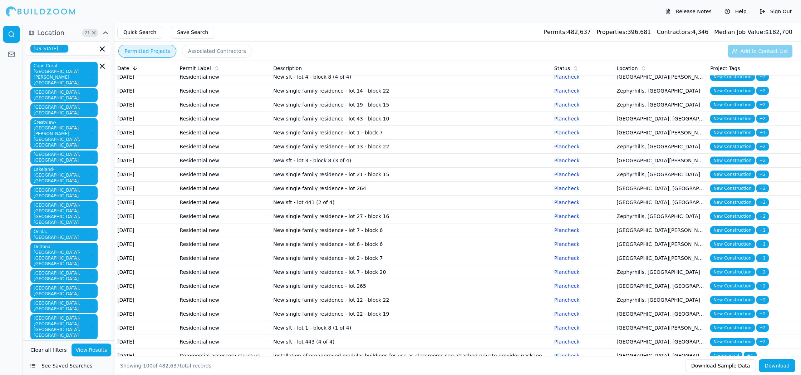
click at [440, 224] on td "New single family residence - lot 27 - block 16" at bounding box center [410, 217] width 281 height 14
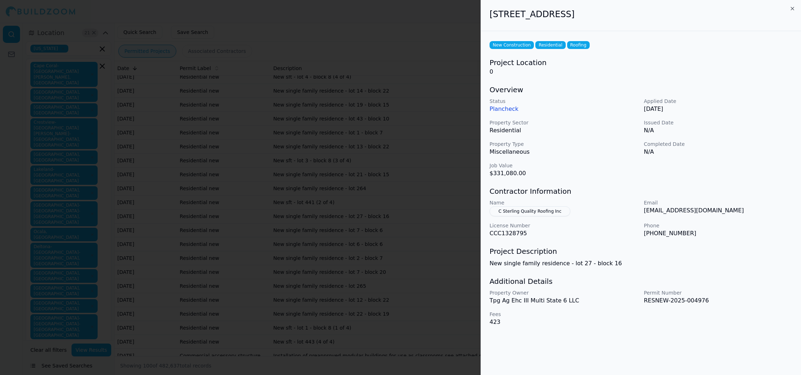
click at [429, 312] on div at bounding box center [400, 187] width 801 height 375
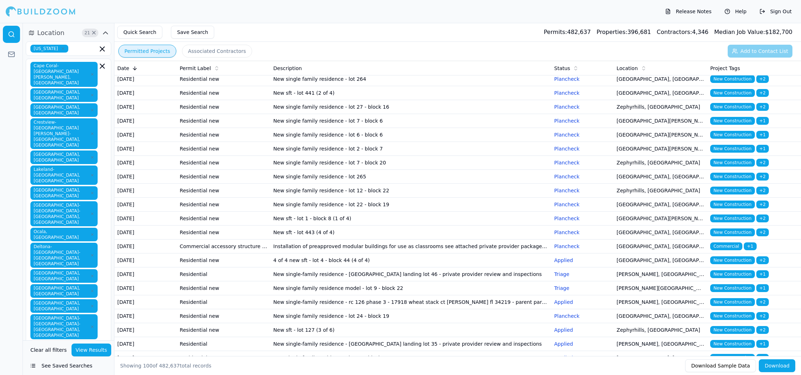
scroll to position [224, 0]
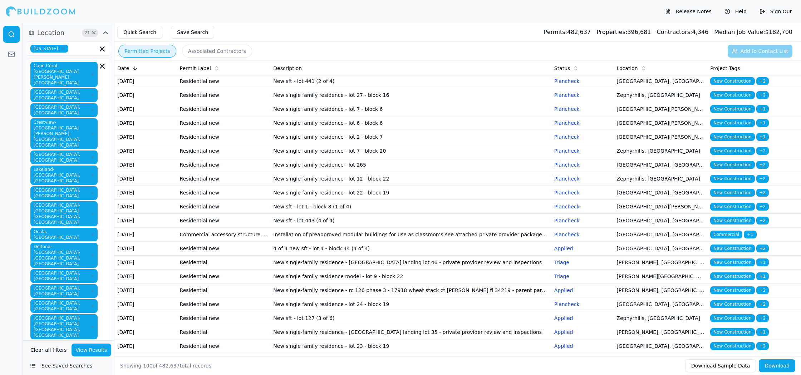
click at [432, 172] on td "New single family residence - lot 265" at bounding box center [410, 165] width 281 height 14
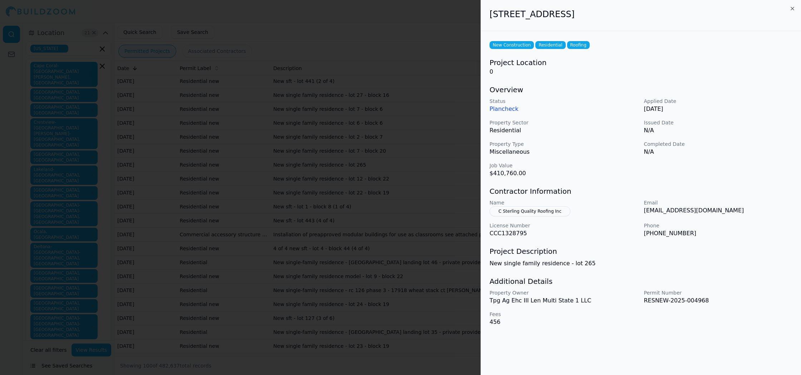
click at [454, 298] on div at bounding box center [400, 187] width 801 height 375
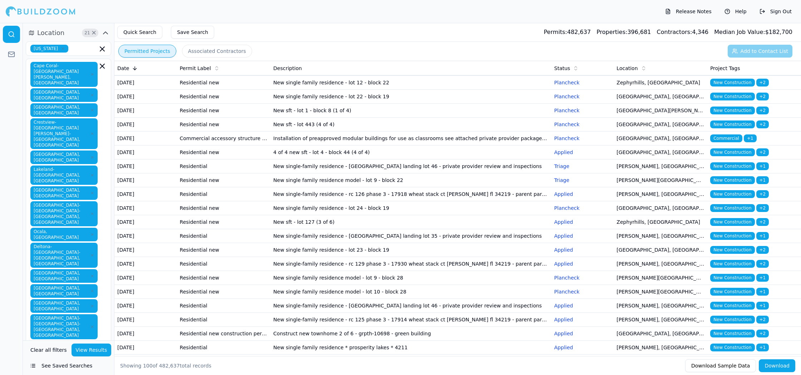
scroll to position [326, 0]
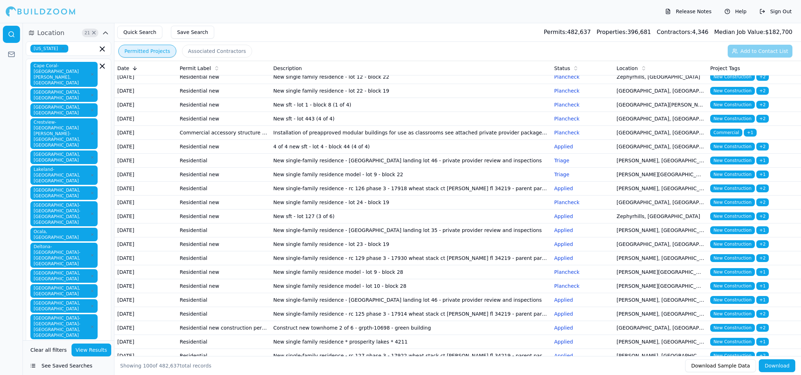
click at [449, 140] on td "Installation of preapproved modular buildings for use as classrooms see attache…" at bounding box center [410, 133] width 281 height 14
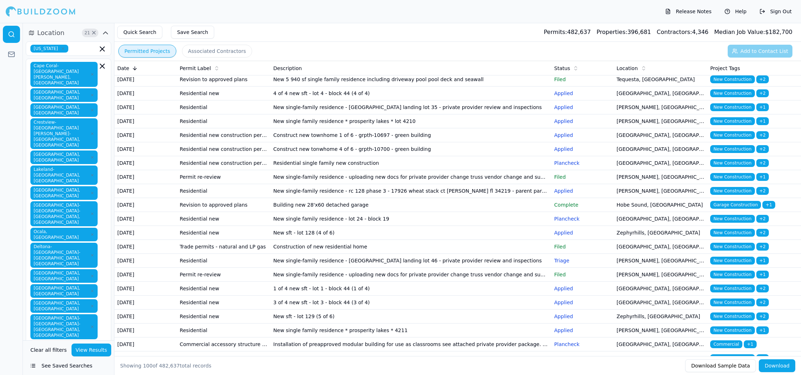
scroll to position [517, 0]
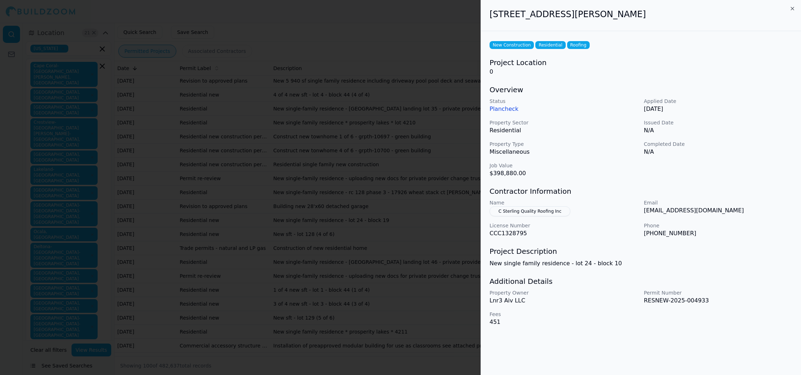
click at [443, 174] on div at bounding box center [400, 187] width 801 height 375
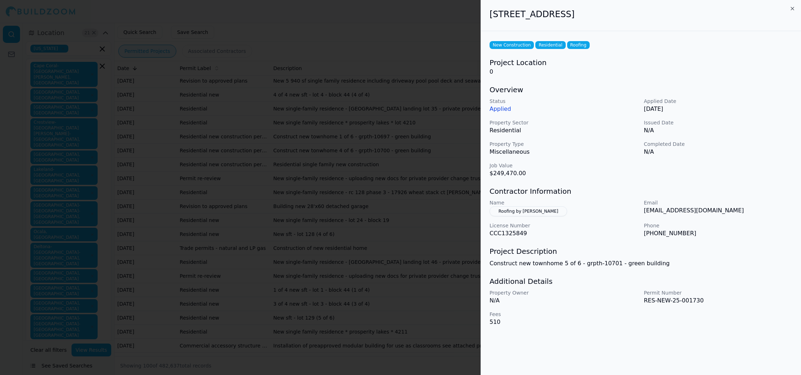
click at [418, 195] on div at bounding box center [400, 187] width 801 height 375
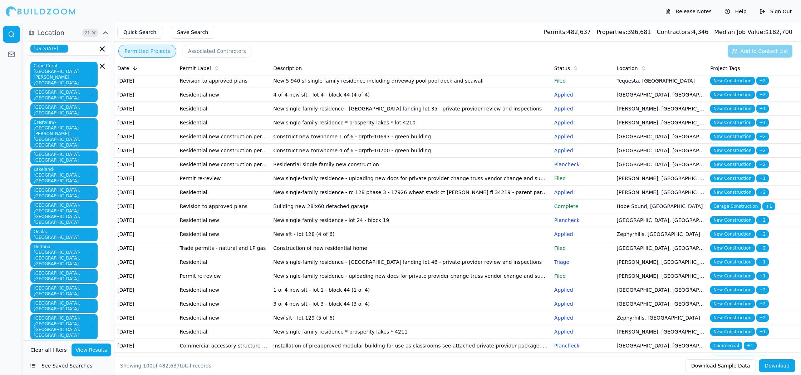
click at [457, 74] on td "New single family residence model - lot 9 - block 22" at bounding box center [410, 67] width 281 height 14
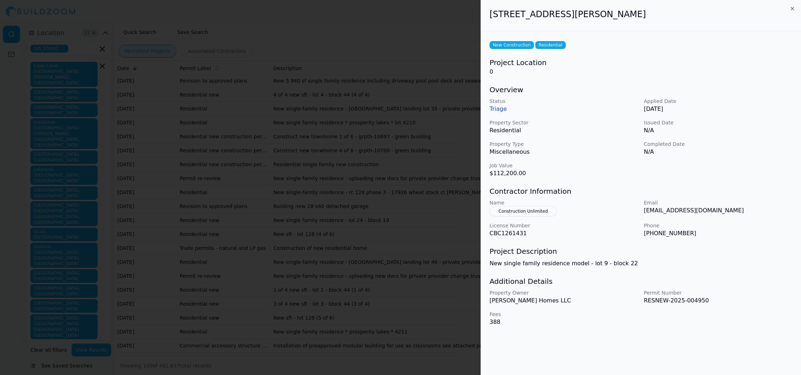
click at [455, 239] on div at bounding box center [400, 187] width 801 height 375
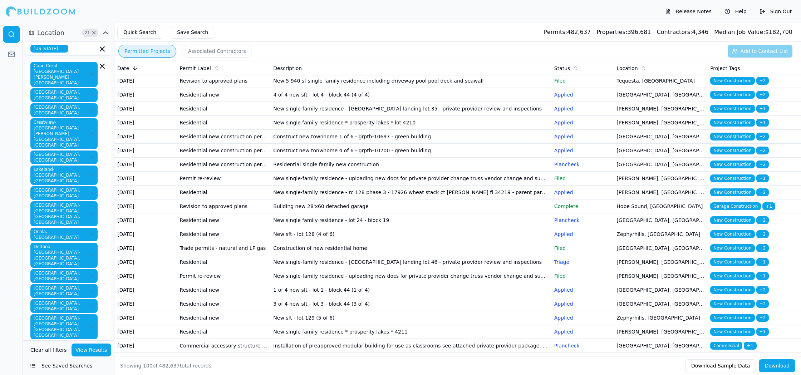
click at [436, 60] on td "New single family residence model - lot 9 - block 28" at bounding box center [410, 53] width 281 height 14
click at [442, 74] on td "New single family residence model - lot 9 - block 22" at bounding box center [410, 67] width 281 height 14
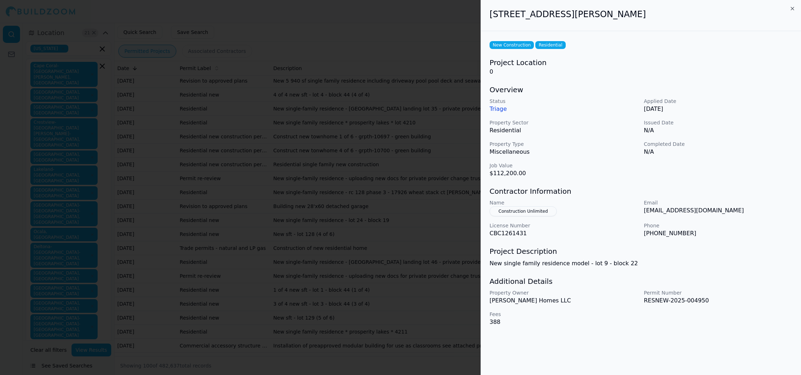
click at [437, 269] on div at bounding box center [400, 187] width 801 height 375
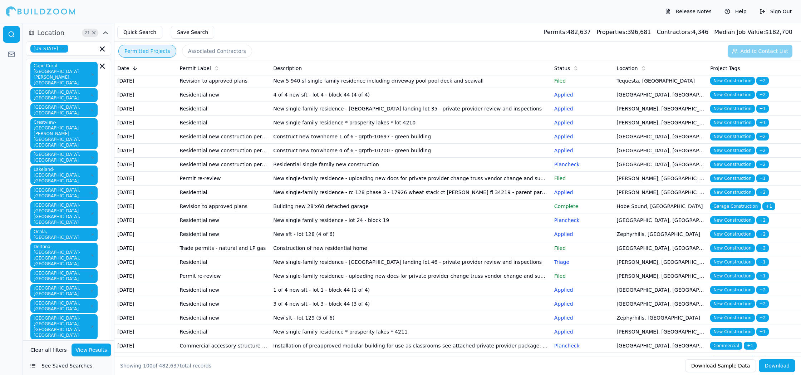
click at [500, 88] on td "New 5 940 sf single family residence including driveway pool pool deck and seaw…" at bounding box center [410, 81] width 281 height 14
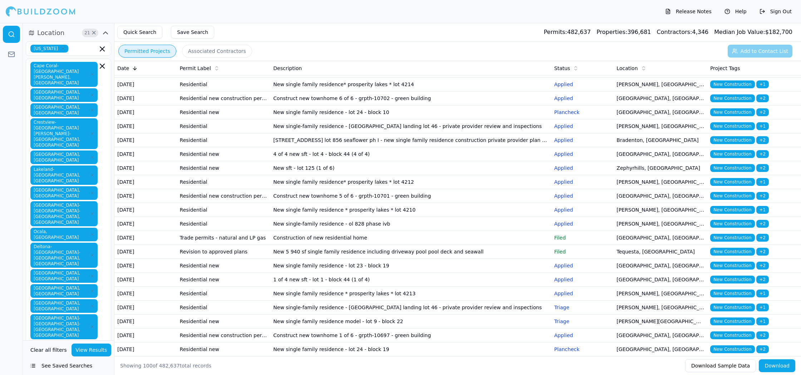
scroll to position [460, 0]
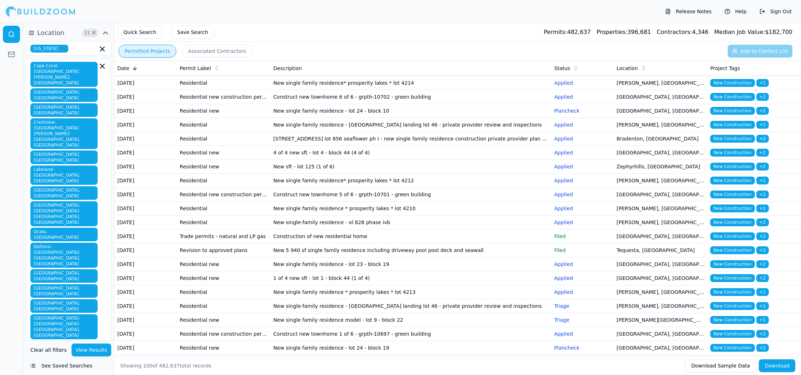
click at [485, 104] on td "Construct new townhome 6 of 6 - grpth-10702 - green building" at bounding box center [410, 97] width 281 height 14
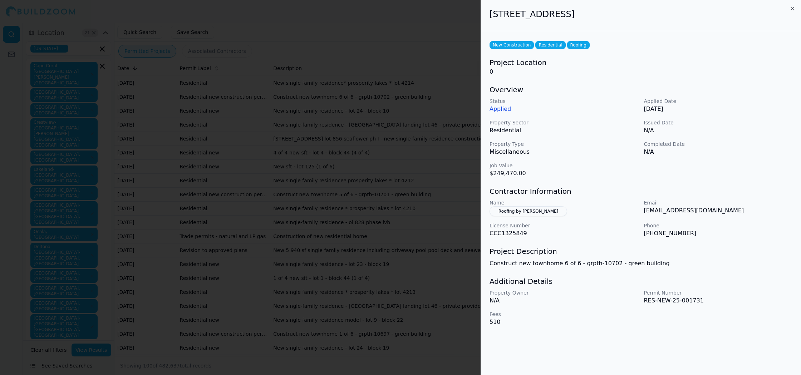
click at [463, 272] on div at bounding box center [400, 187] width 801 height 375
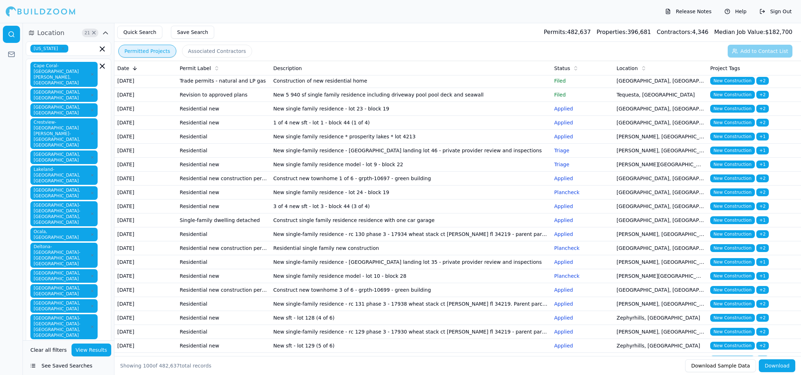
scroll to position [616, 0]
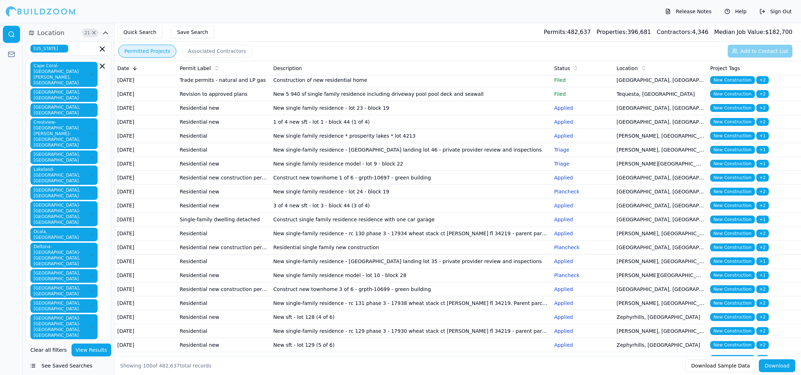
click at [515, 87] on td "Construction of new residential home" at bounding box center [410, 80] width 281 height 14
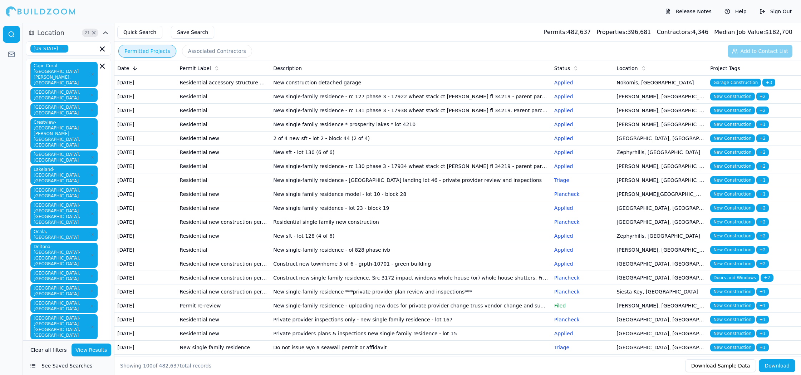
scroll to position [922, 0]
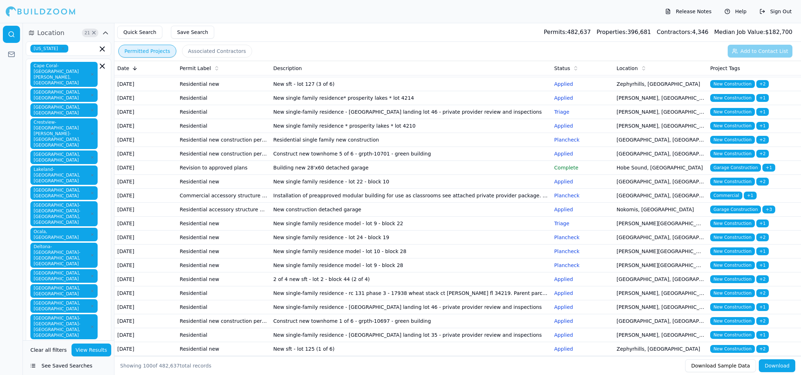
scroll to position [447, 0]
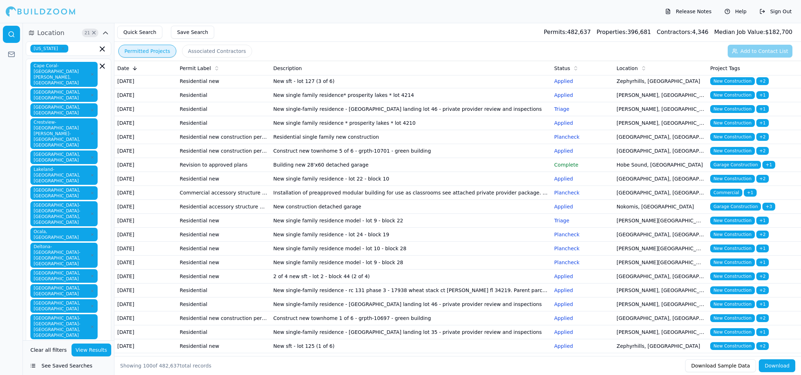
click at [466, 60] on td "New single family residence* prosperity lakes * lot 4212" at bounding box center [410, 53] width 281 height 14
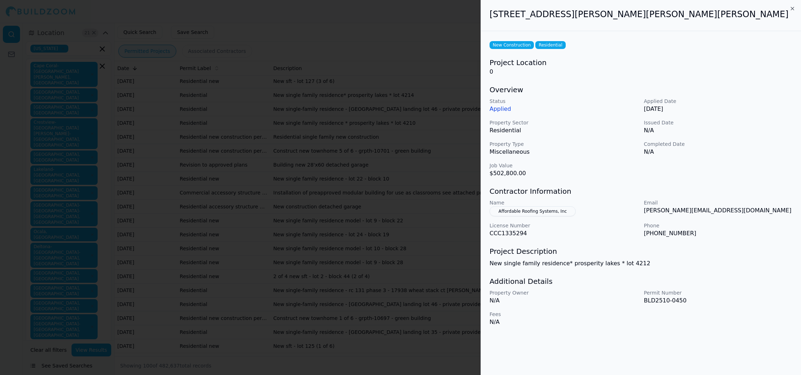
click at [337, 218] on div at bounding box center [400, 187] width 801 height 375
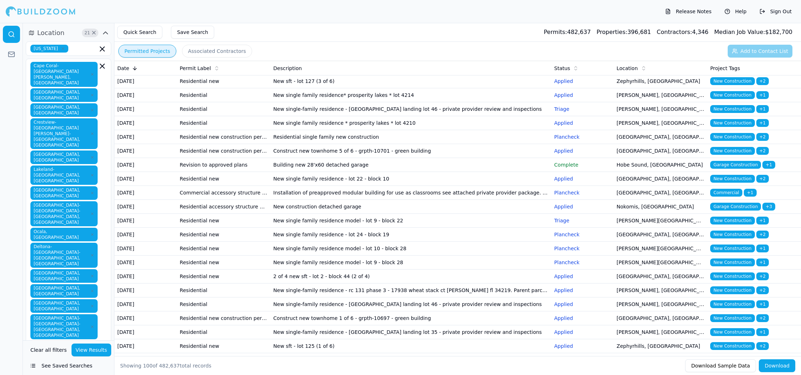
click at [442, 102] on td "New single family residence* prosperity lakes * lot 4214" at bounding box center [410, 95] width 281 height 14
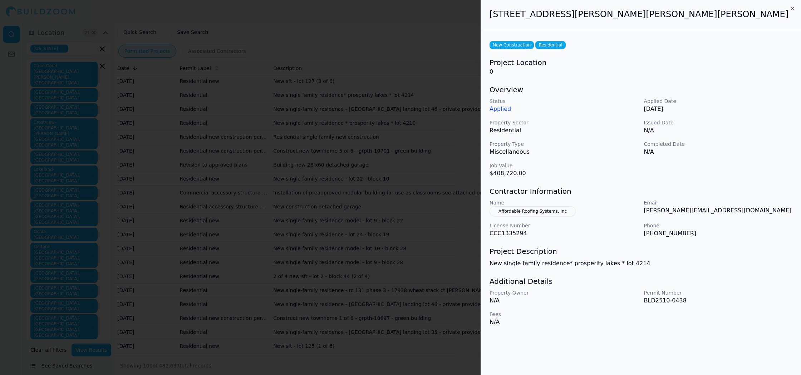
click at [434, 288] on div at bounding box center [400, 187] width 801 height 375
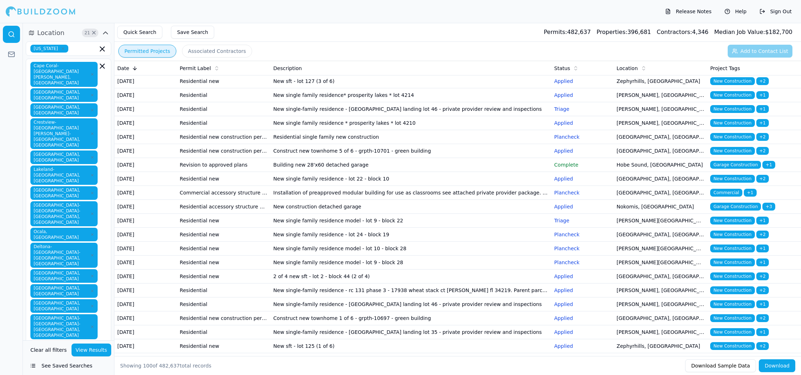
click at [423, 88] on td "New sft - lot 127 (3 of 6)" at bounding box center [410, 81] width 281 height 14
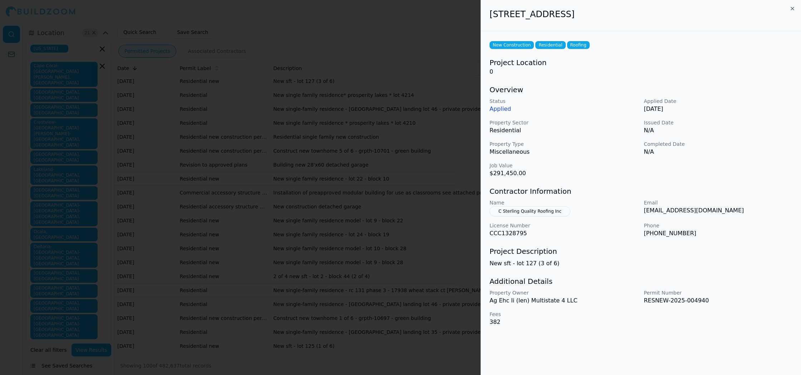
click at [426, 299] on div at bounding box center [400, 187] width 801 height 375
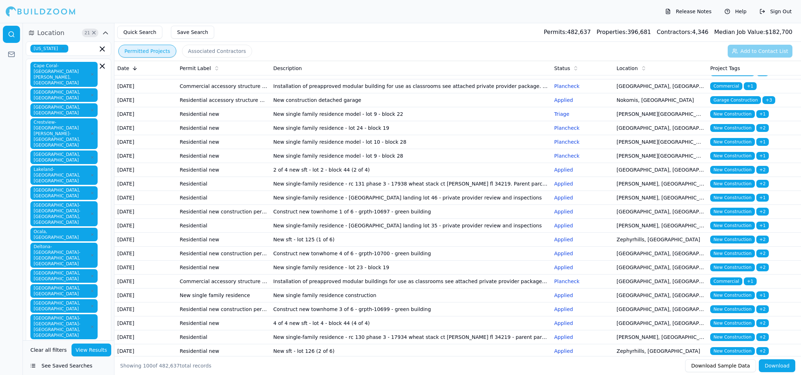
scroll to position [554, 0]
click at [438, 79] on td "New single family residence - lot 22 - block 10" at bounding box center [410, 72] width 281 height 14
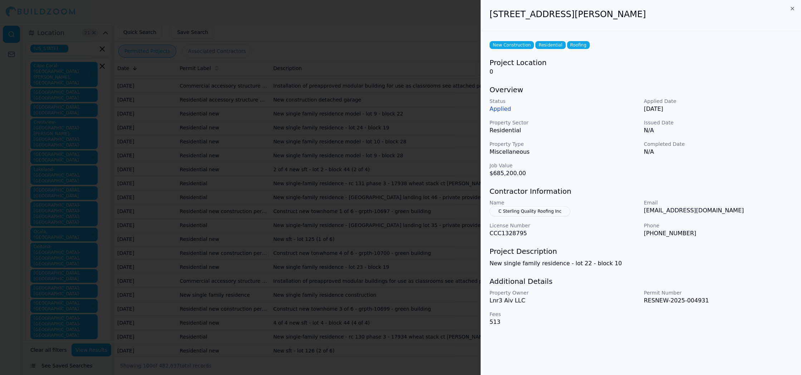
click at [422, 296] on div at bounding box center [400, 187] width 801 height 375
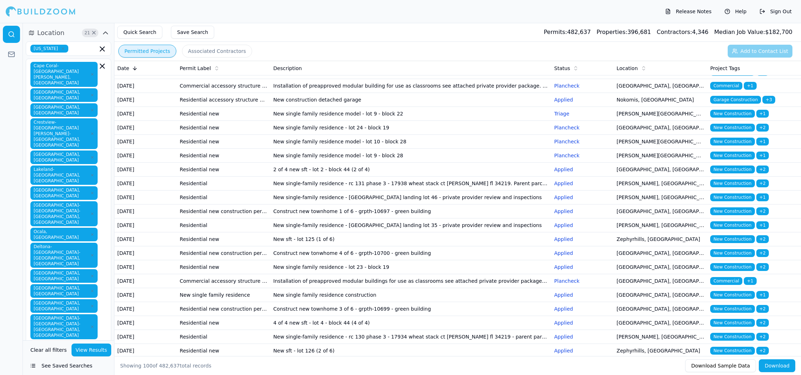
click at [436, 93] on td "Installation of preapproved modular building for use as classrooms see attached…" at bounding box center [410, 86] width 281 height 14
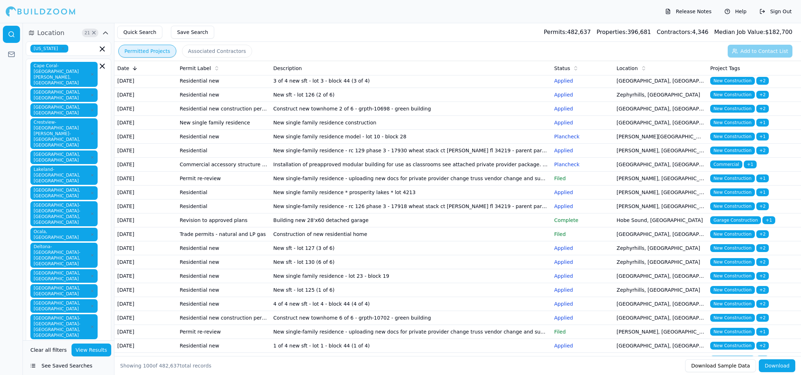
scroll to position [782, 0]
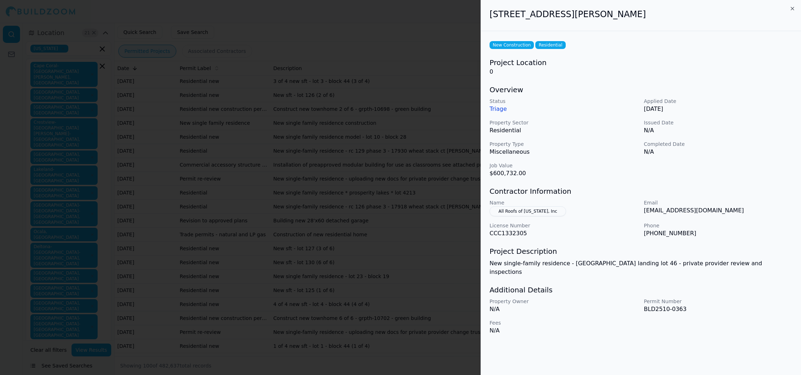
click at [458, 268] on div at bounding box center [400, 187] width 801 height 375
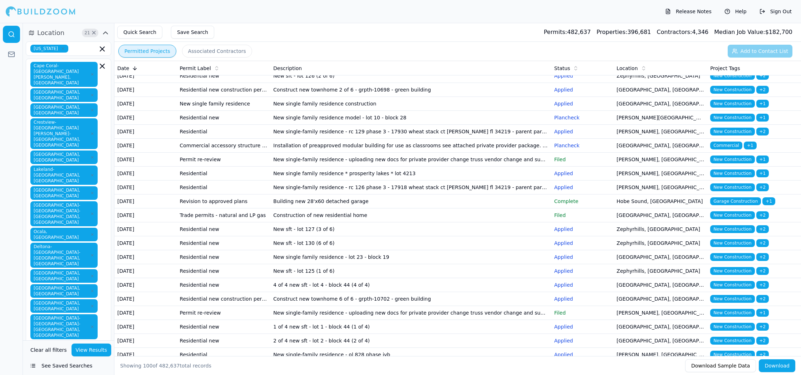
scroll to position [807, 0]
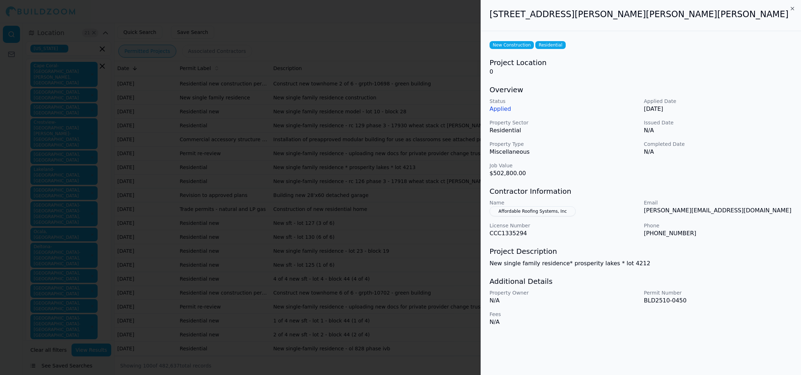
click at [387, 264] on div at bounding box center [400, 187] width 801 height 375
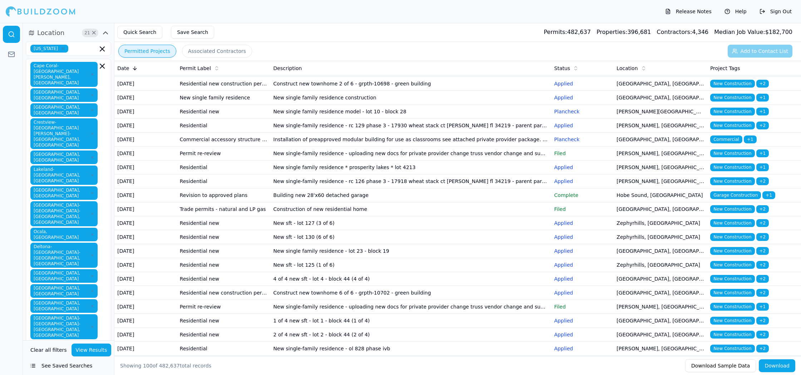
click at [543, 7] on td "New single-family residence - rc 130 phase 3 - 17934 wheat stack ct [PERSON_NAM…" at bounding box center [410, 0] width 281 height 14
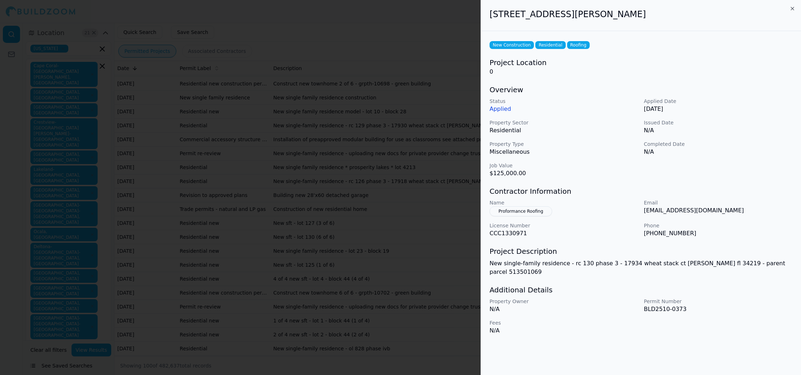
click at [420, 213] on div at bounding box center [400, 187] width 801 height 375
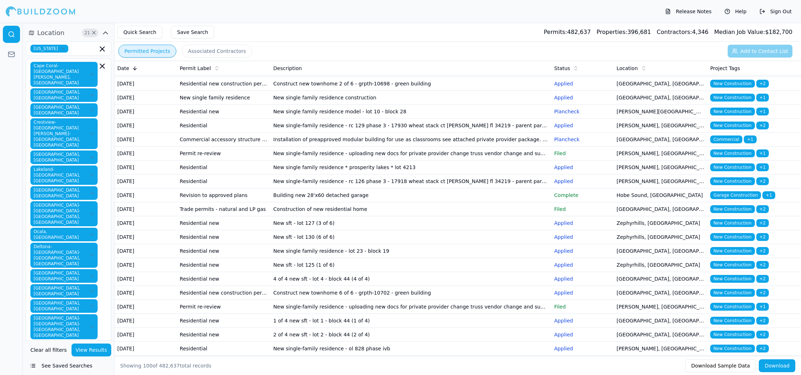
click at [471, 21] on td "New sft - lot 128 (4 of 6)" at bounding box center [410, 14] width 281 height 14
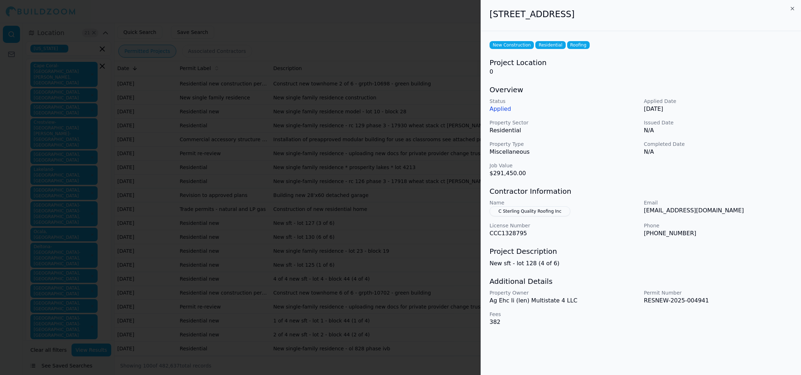
click at [399, 283] on div at bounding box center [400, 187] width 801 height 375
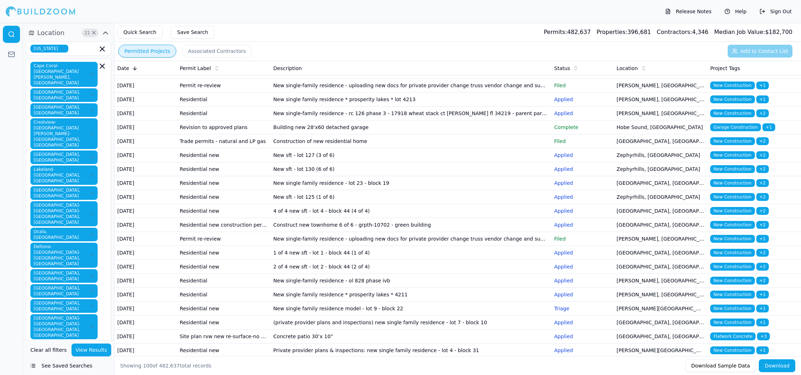
scroll to position [877, 0]
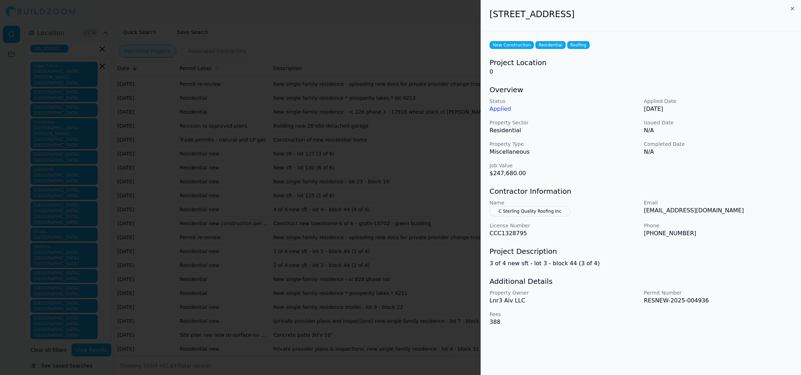
click at [462, 299] on div at bounding box center [400, 187] width 801 height 375
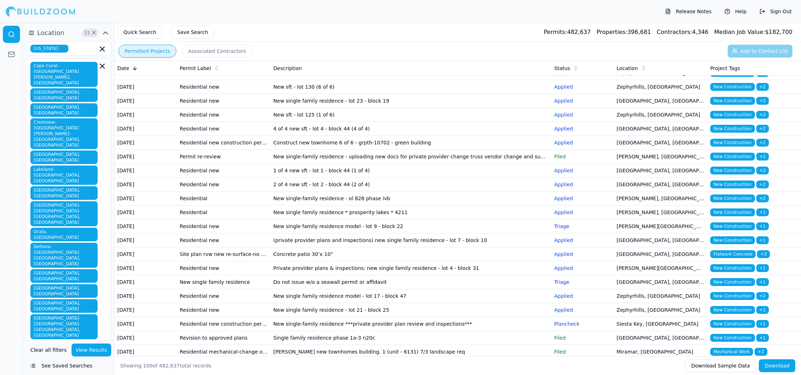
scroll to position [957, 0]
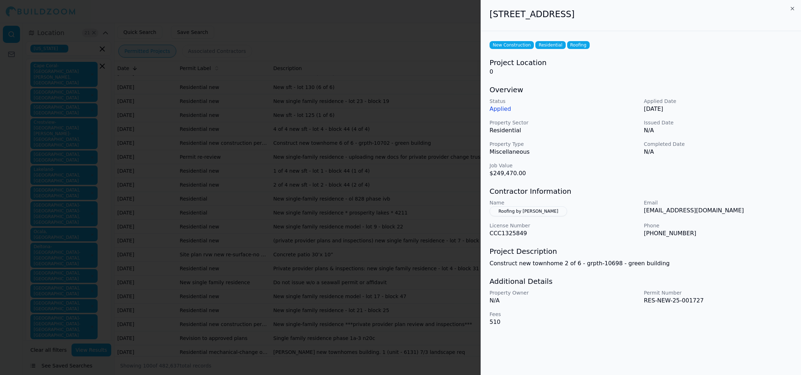
click at [396, 296] on div at bounding box center [400, 187] width 801 height 375
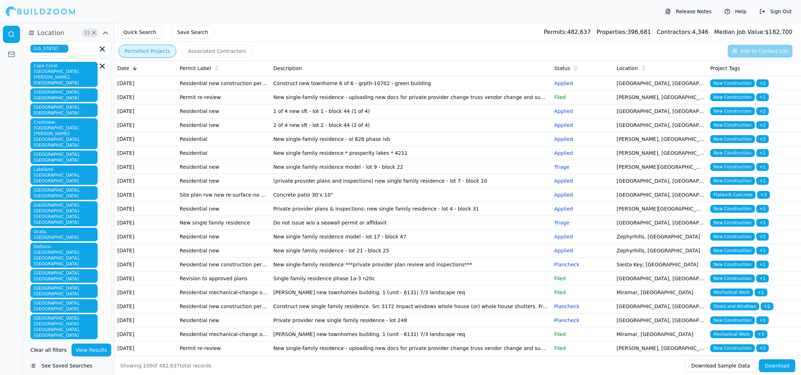
scroll to position [1021, 0]
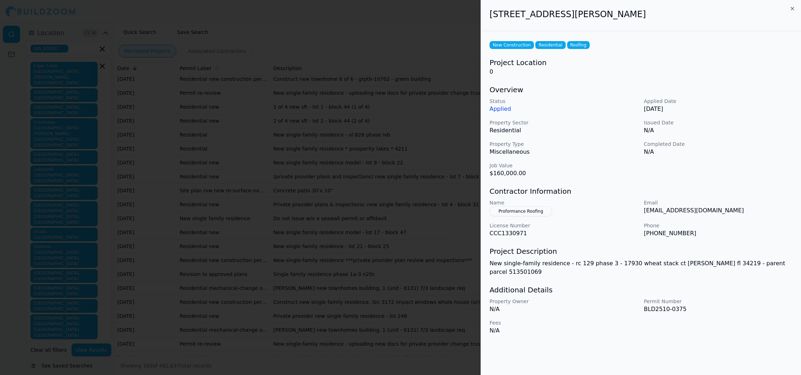
click at [479, 218] on div at bounding box center [400, 187] width 801 height 375
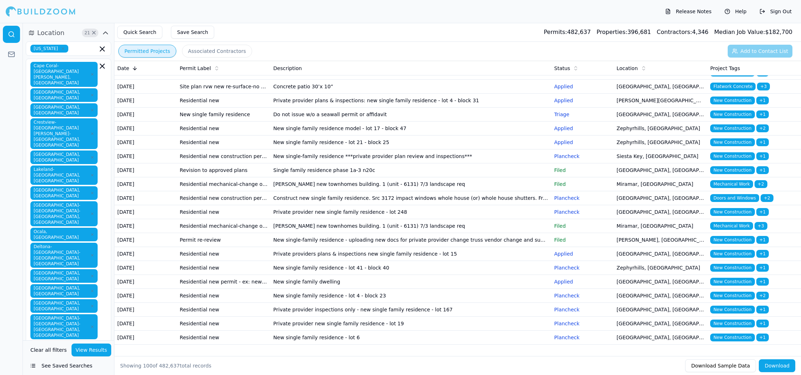
scroll to position [1125, 0]
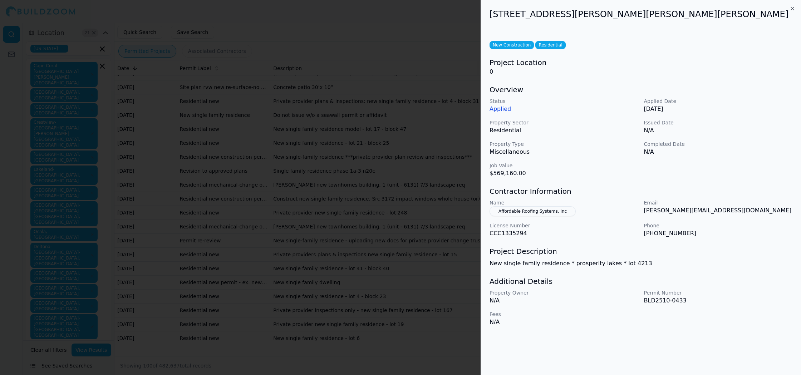
click at [456, 215] on div at bounding box center [400, 187] width 801 height 375
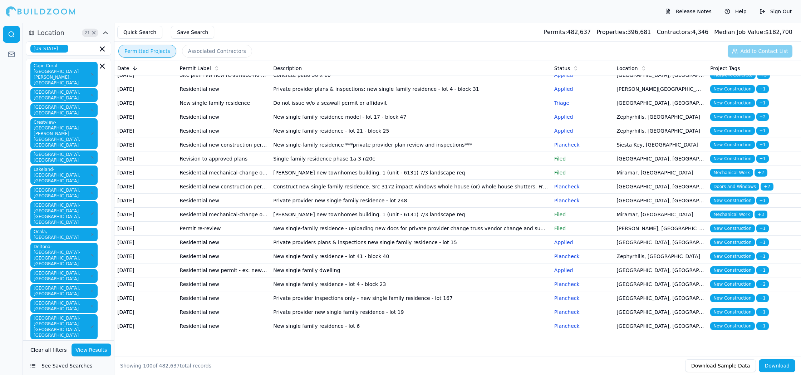
scroll to position [1197, 0]
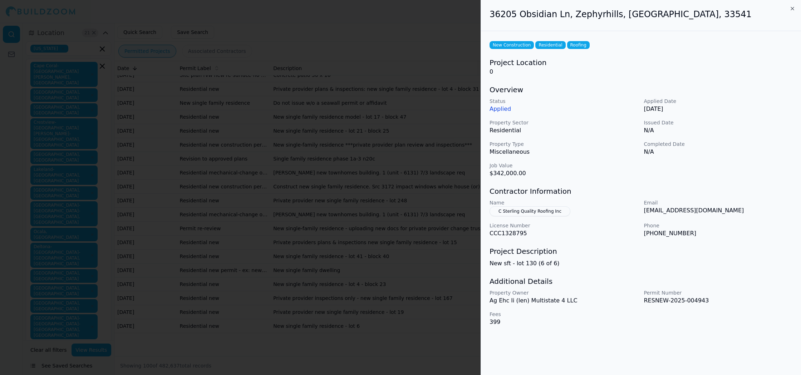
click at [424, 238] on div at bounding box center [400, 187] width 801 height 375
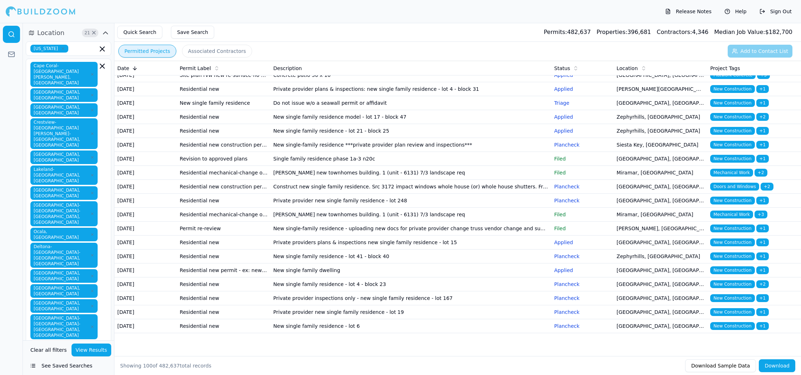
scroll to position [1280, 0]
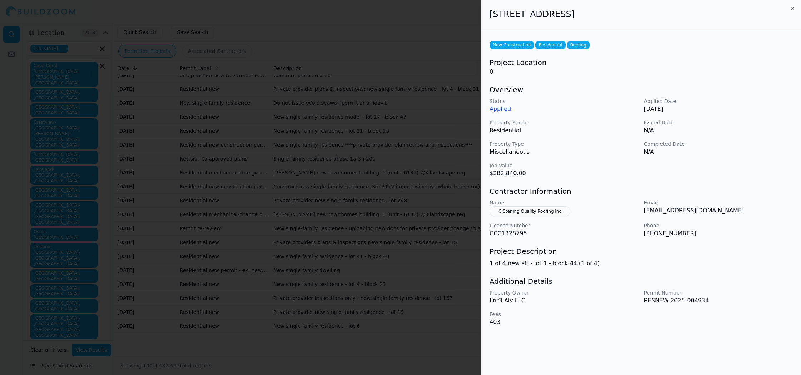
click at [340, 268] on div at bounding box center [400, 187] width 801 height 375
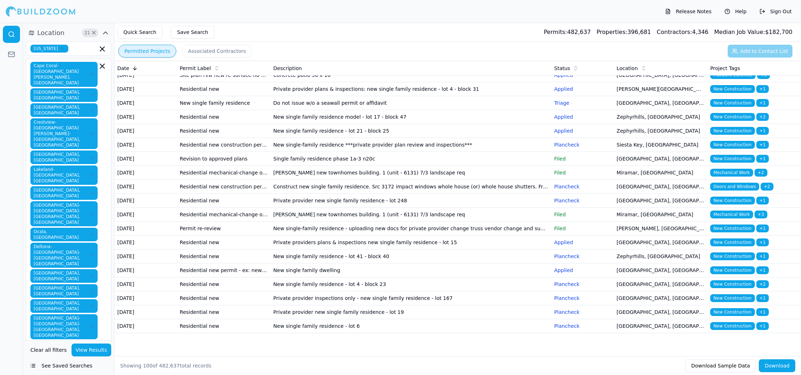
click at [425, 26] on td "New single-family residence - ol 828 phase ivb" at bounding box center [410, 20] width 281 height 14
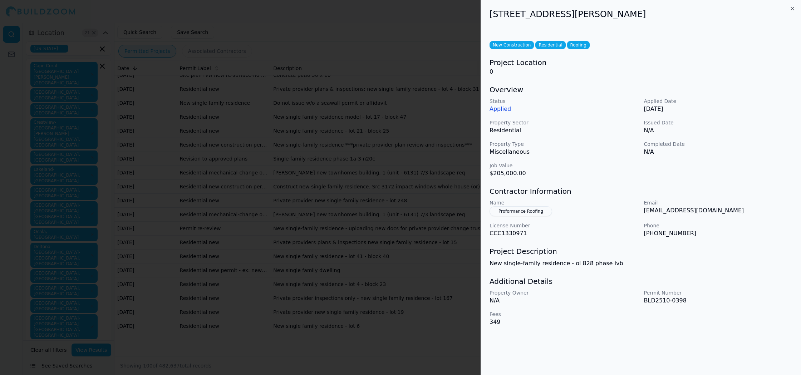
click at [451, 265] on div at bounding box center [400, 187] width 801 height 375
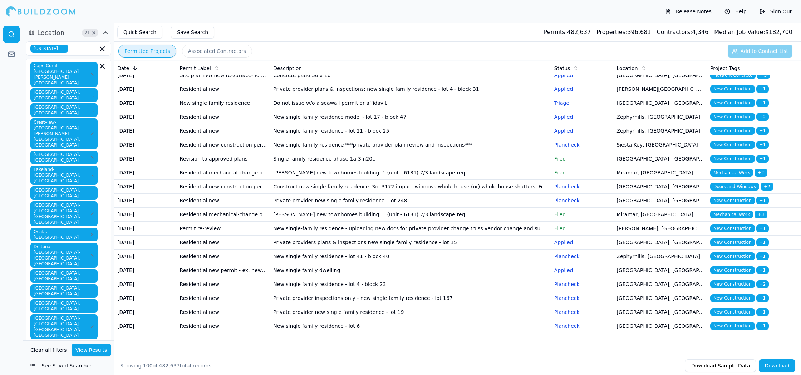
click at [465, 40] on td "New single family residence * prosperity lakes * 4211" at bounding box center [410, 33] width 281 height 14
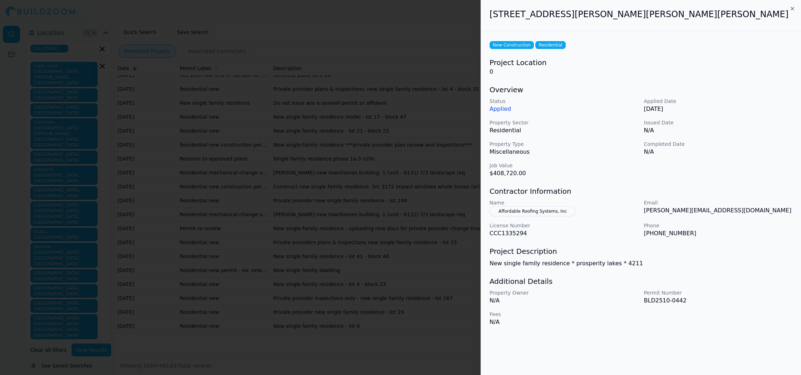
click at [418, 246] on div at bounding box center [400, 187] width 801 height 375
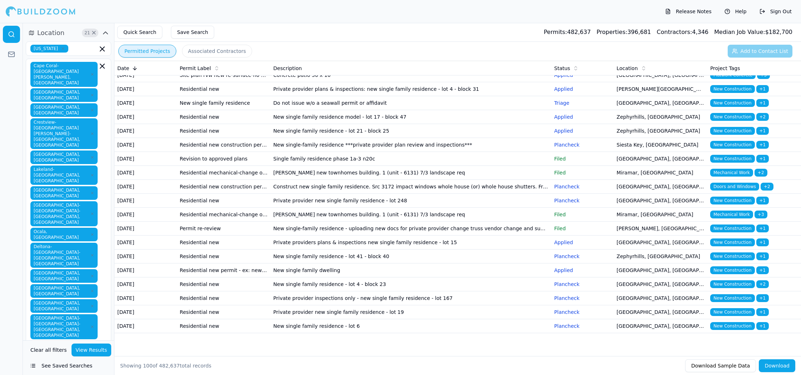
scroll to position [1349, 0]
click at [485, 68] on td "(private provider plans and inspections) new single family residence - lot 7 - …" at bounding box center [410, 61] width 281 height 14
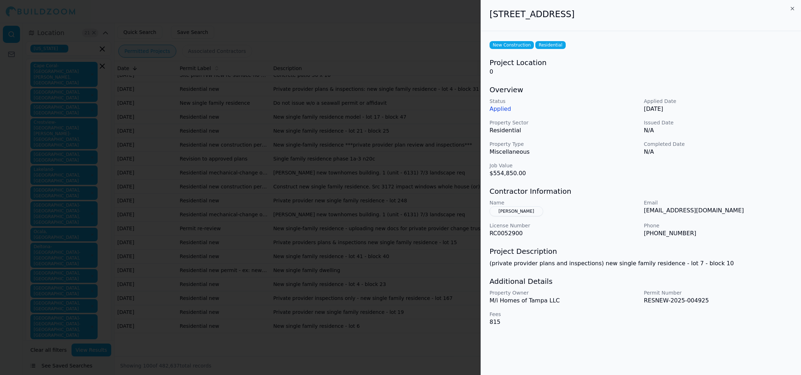
click at [369, 268] on div at bounding box center [400, 187] width 801 height 375
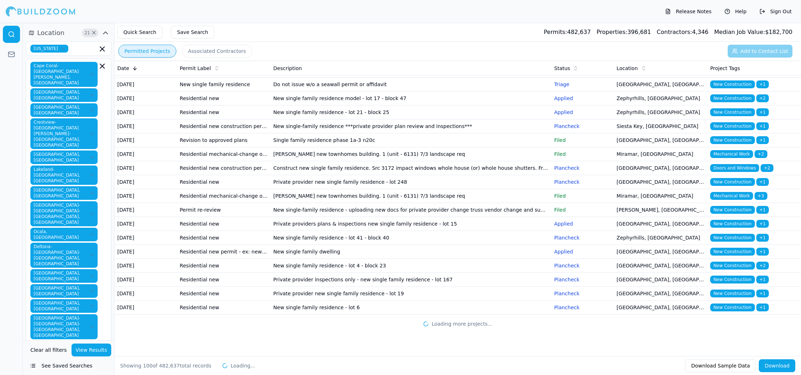
scroll to position [1372, 0]
click at [478, 78] on td "Private provider plans & inspections: new single family residence - lot 4 - blo…" at bounding box center [410, 71] width 281 height 14
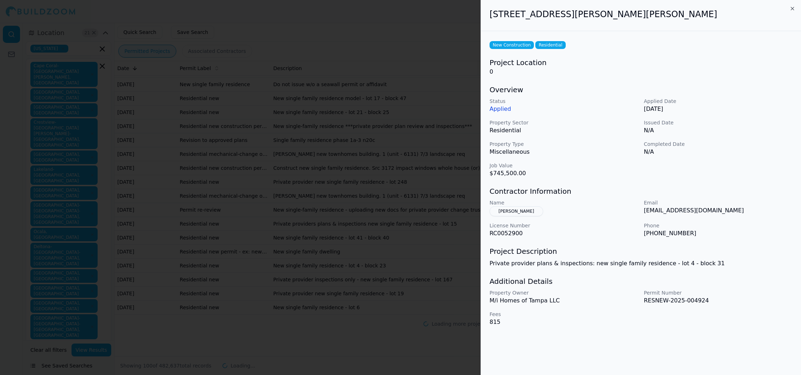
click at [455, 276] on div at bounding box center [400, 187] width 801 height 375
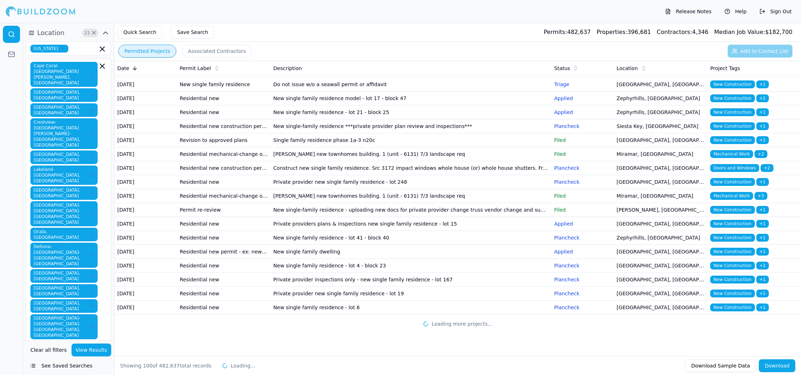
scroll to position [1423, 0]
click at [458, 105] on td "New single family residence model - lot 17 - block 47" at bounding box center [410, 99] width 281 height 14
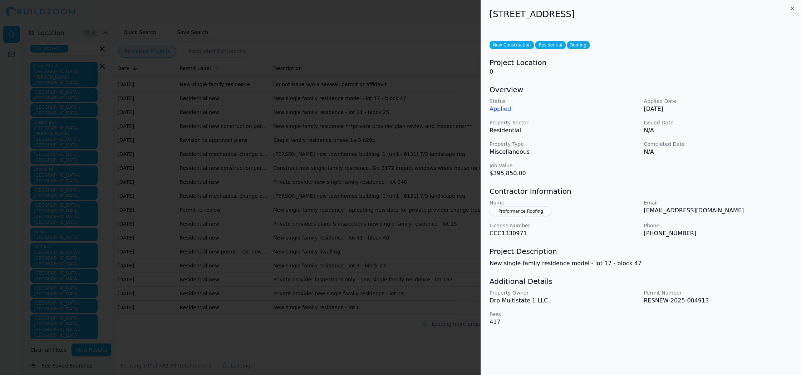
click at [456, 306] on div at bounding box center [400, 187] width 801 height 375
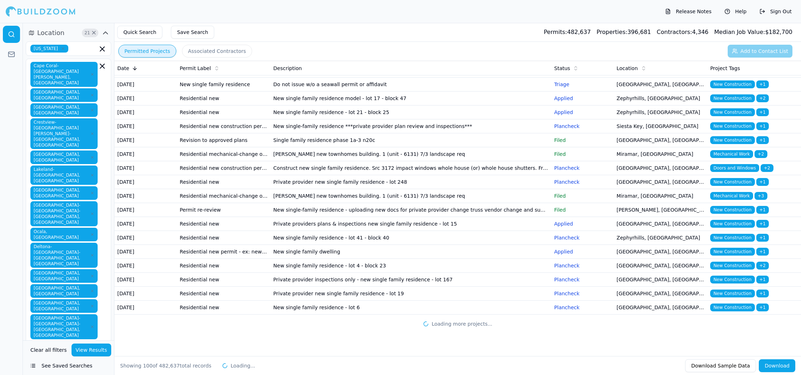
scroll to position [1473, 0]
click at [477, 119] on td "New single family residence - lot 21 - block 25" at bounding box center [410, 112] width 281 height 14
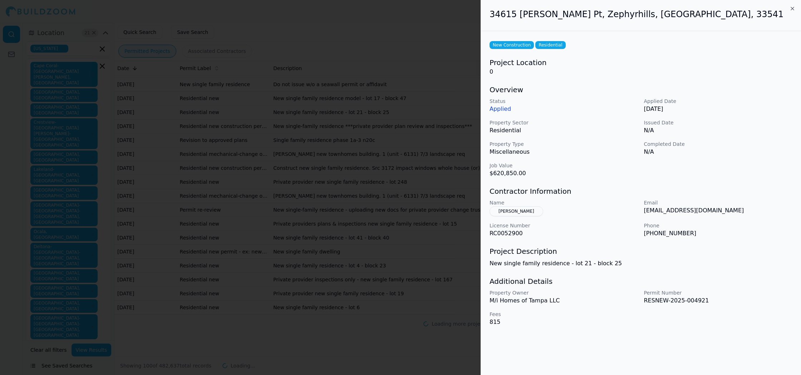
click at [476, 256] on div at bounding box center [400, 187] width 801 height 375
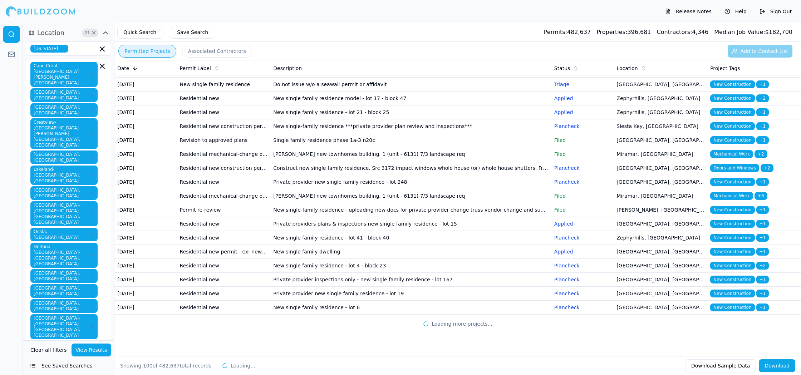
scroll to position [1606, 0]
click at [478, 231] on td "Private providers plans & inspections new single family residence - lot 15" at bounding box center [410, 224] width 281 height 14
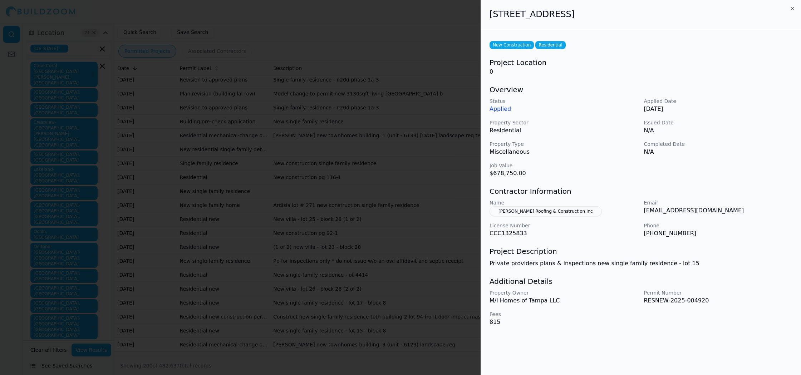
click at [437, 179] on div at bounding box center [400, 187] width 801 height 375
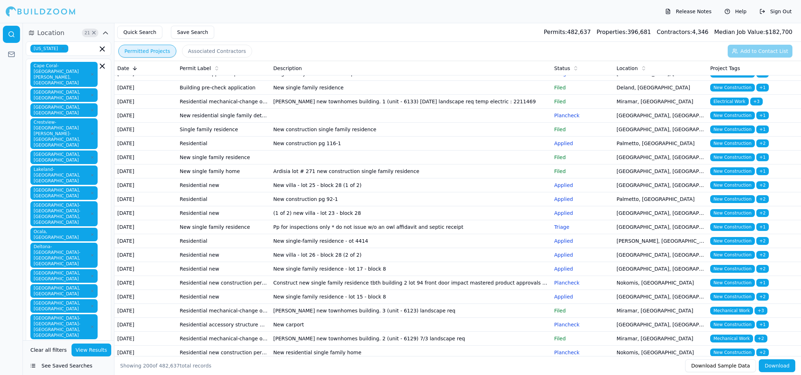
scroll to position [1648, 0]
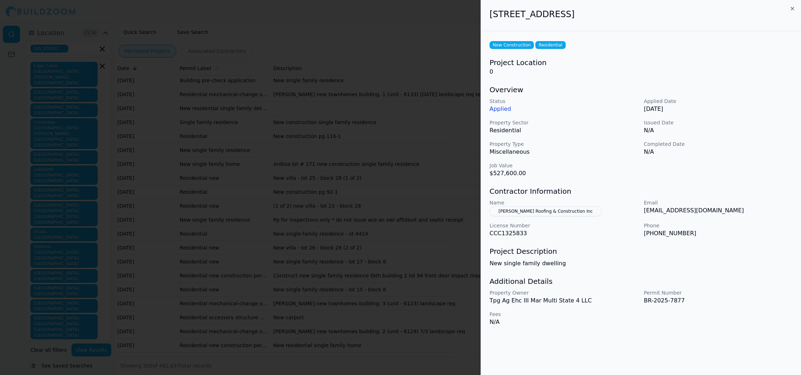
click at [467, 253] on div at bounding box center [400, 187] width 801 height 375
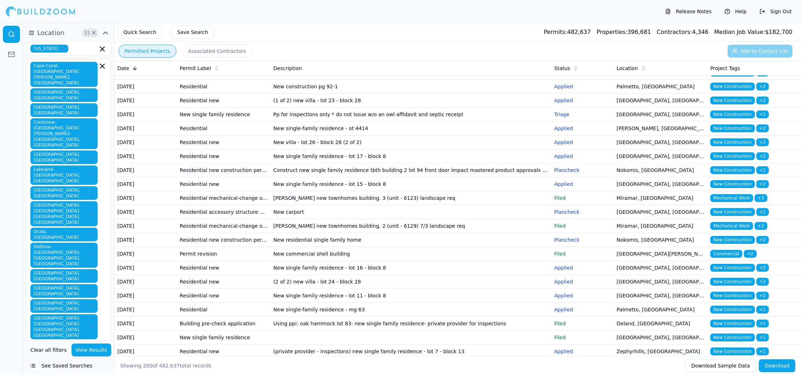
scroll to position [1754, 0]
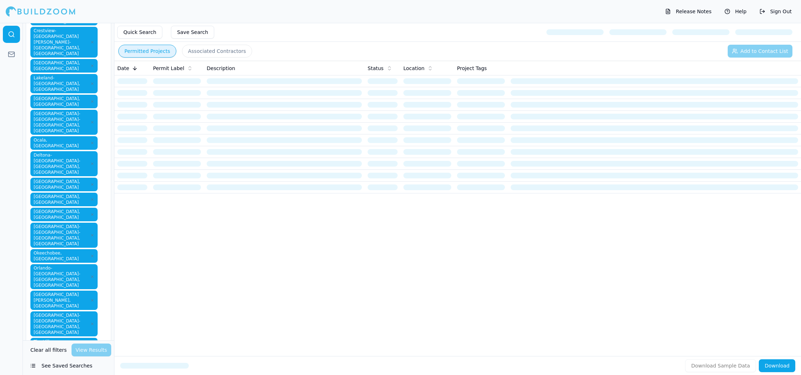
scroll to position [93, 0]
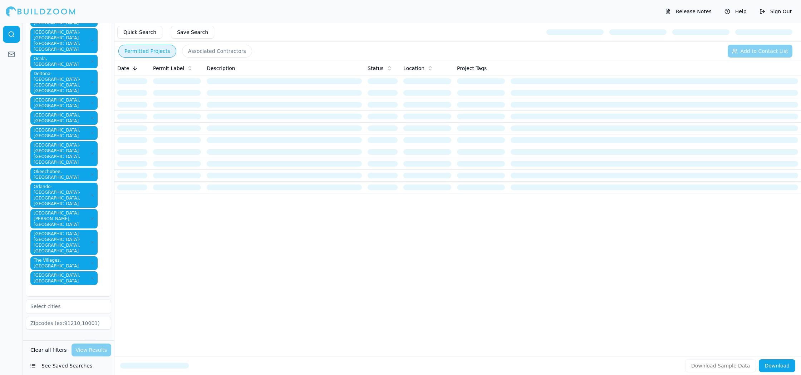
scroll to position [265, 0]
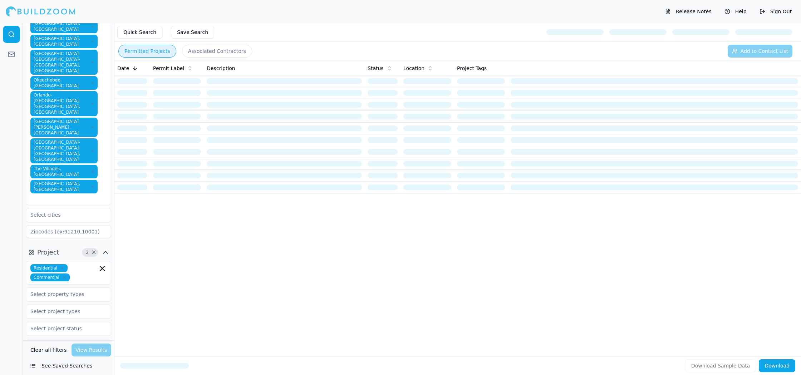
click at [175, 245] on div "Date Permit Label Description Status Location Project Tags" at bounding box center [457, 197] width 687 height 272
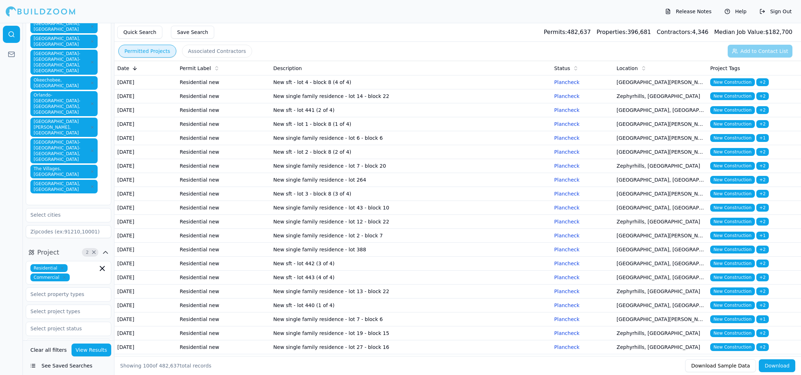
click at [81, 350] on button "View Results" at bounding box center [92, 350] width 40 height 13
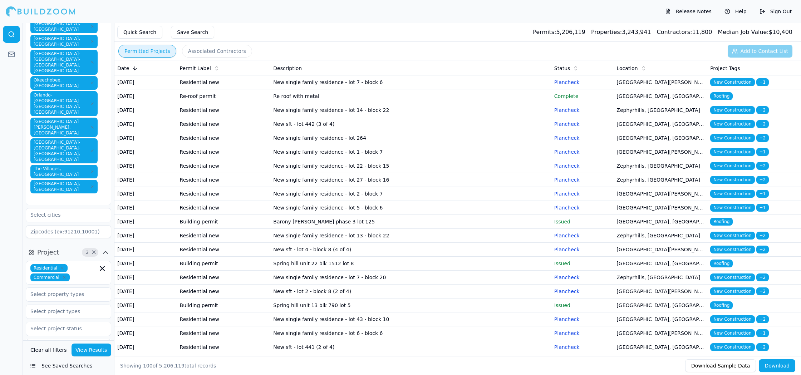
click at [344, 103] on td "Re roof with metal" at bounding box center [410, 96] width 281 height 14
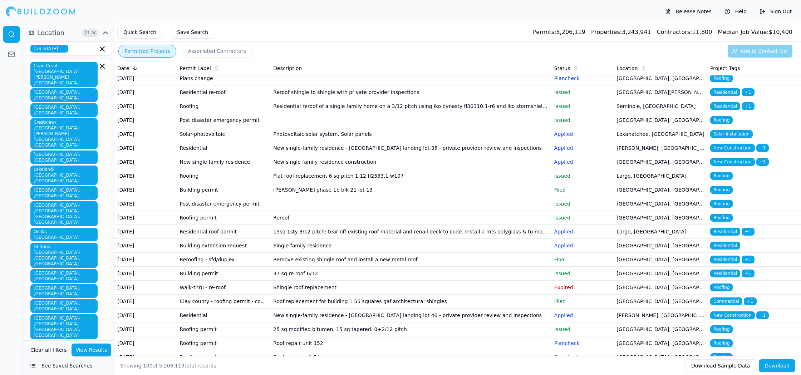
scroll to position [898, 0]
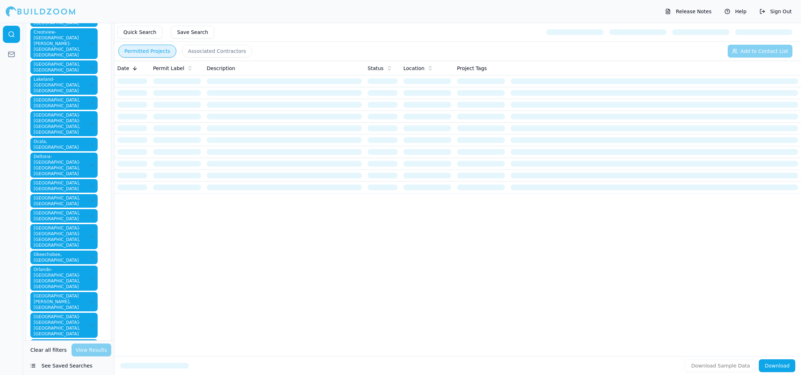
scroll to position [92, 0]
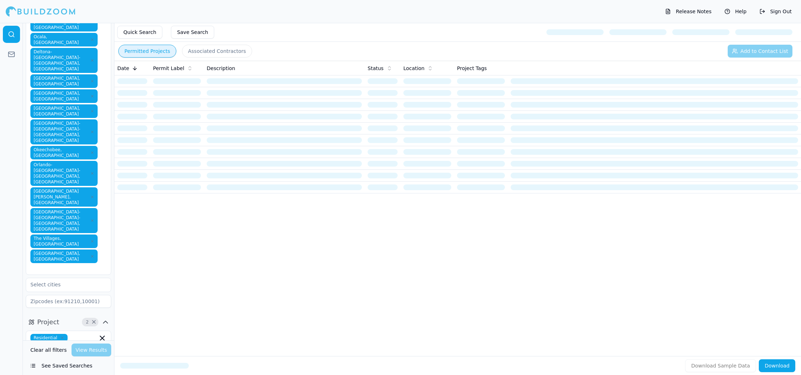
scroll to position [196, 0]
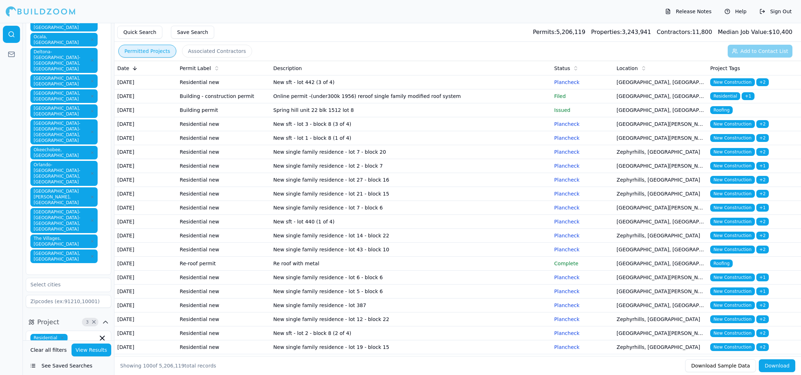
scroll to position [229, 0]
click at [13, 305] on div at bounding box center [11, 199] width 23 height 352
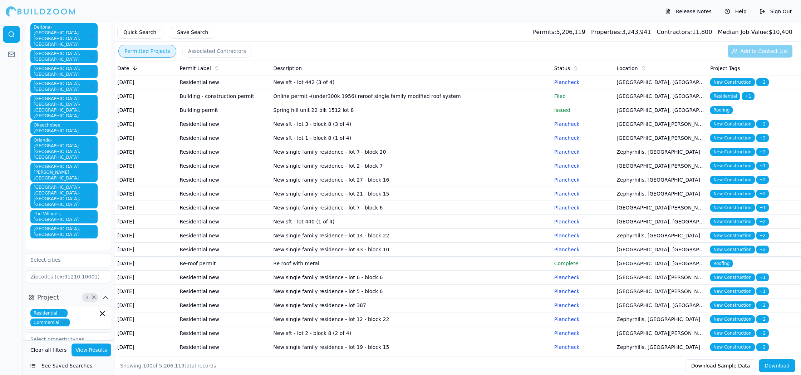
scroll to position [241, 0]
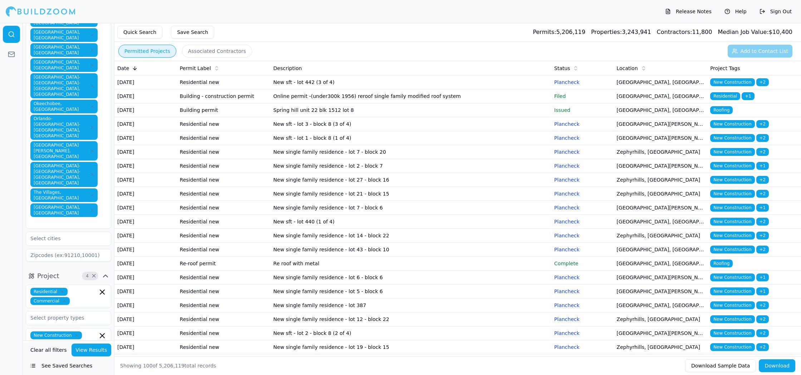
click at [14, 289] on div at bounding box center [11, 199] width 23 height 352
click at [103, 354] on button "View Results" at bounding box center [92, 350] width 40 height 13
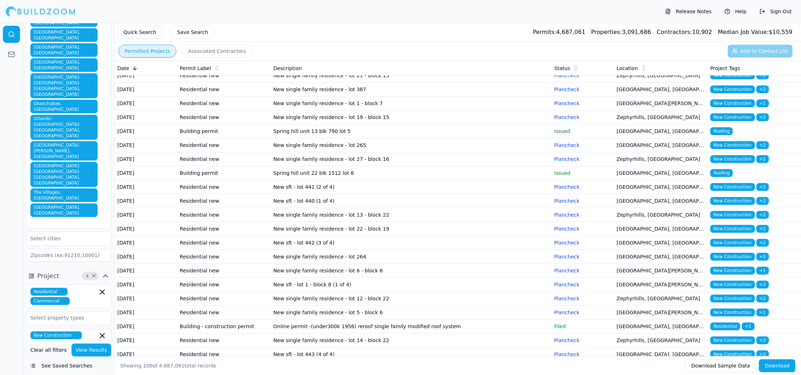
scroll to position [136, 0]
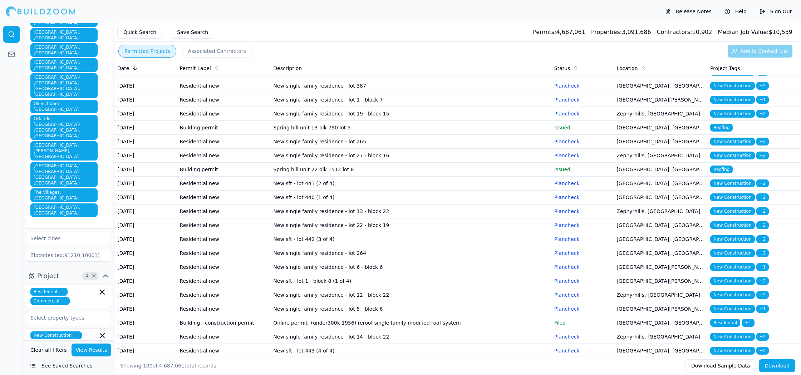
click at [442, 149] on td "New single family residence - lot 265" at bounding box center [410, 142] width 281 height 14
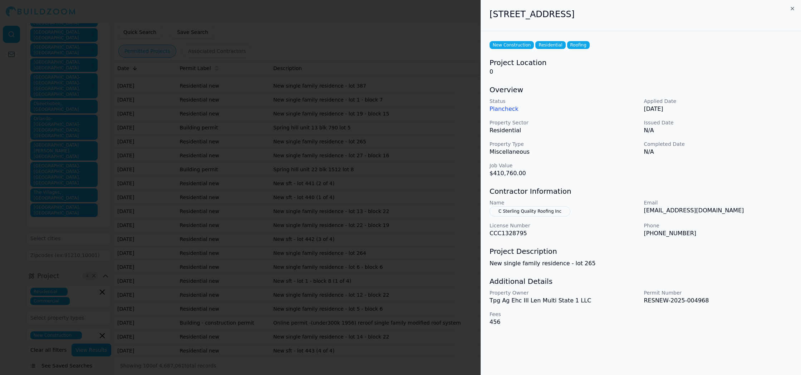
click at [423, 242] on div at bounding box center [400, 187] width 801 height 375
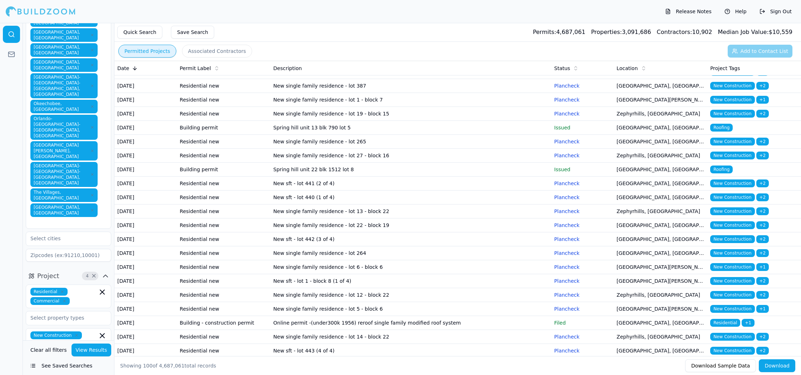
click at [427, 191] on td "New sft - lot 441 (2 of 4)" at bounding box center [410, 184] width 281 height 14
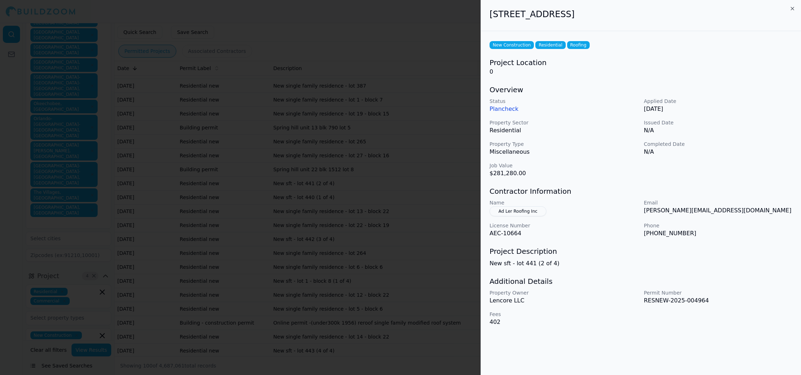
click at [352, 289] on div at bounding box center [400, 187] width 801 height 375
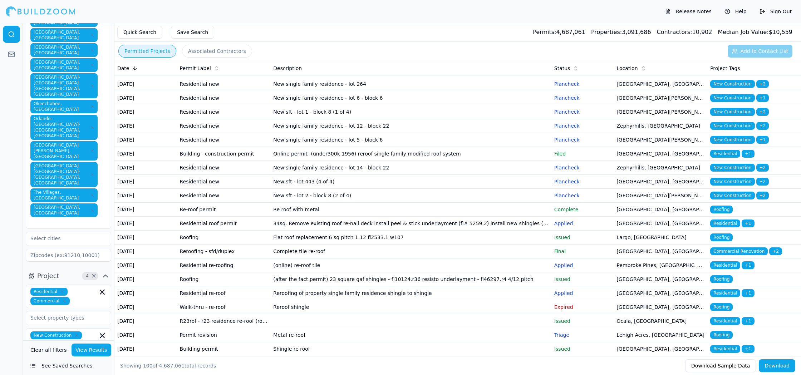
scroll to position [436, 0]
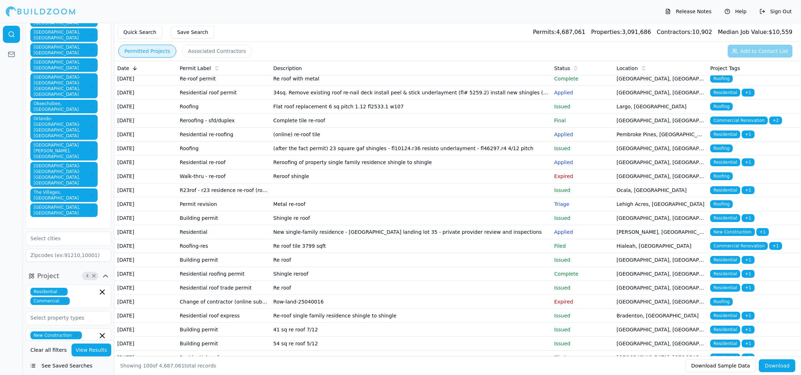
click at [421, 72] on td "New sft - lot 2 - block 8 (2 of 4)" at bounding box center [410, 65] width 281 height 14
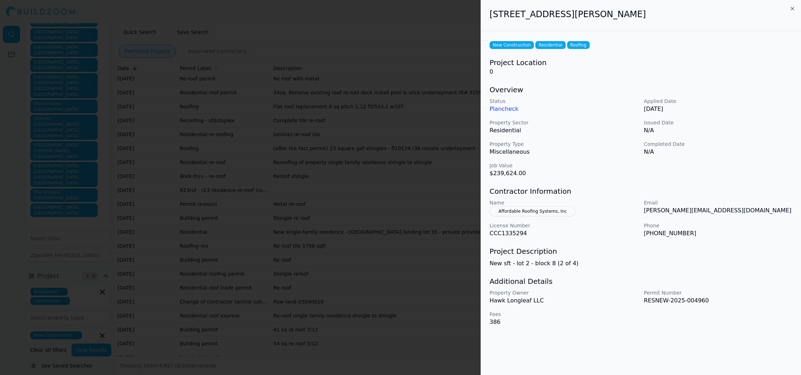
click at [409, 227] on div at bounding box center [400, 187] width 801 height 375
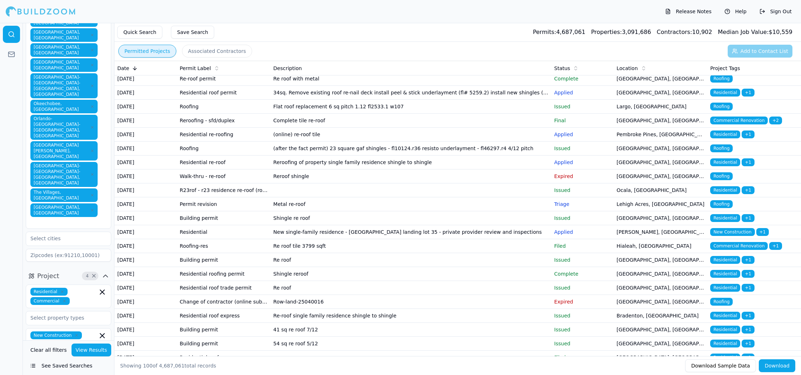
click at [408, 44] on td "New single family residence - lot 14 - block 22" at bounding box center [410, 37] width 281 height 14
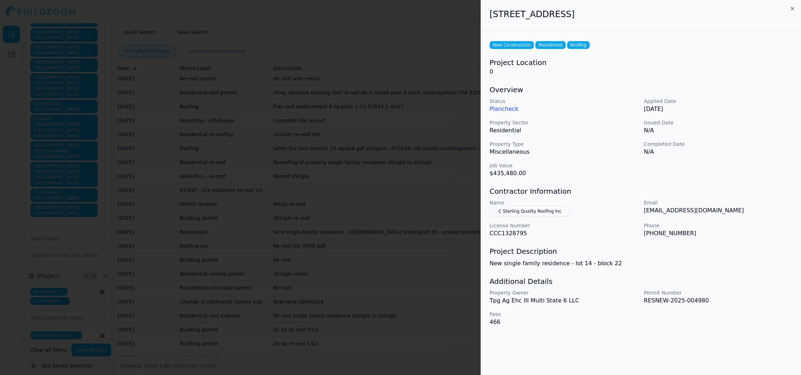
click at [406, 223] on div at bounding box center [400, 187] width 801 height 375
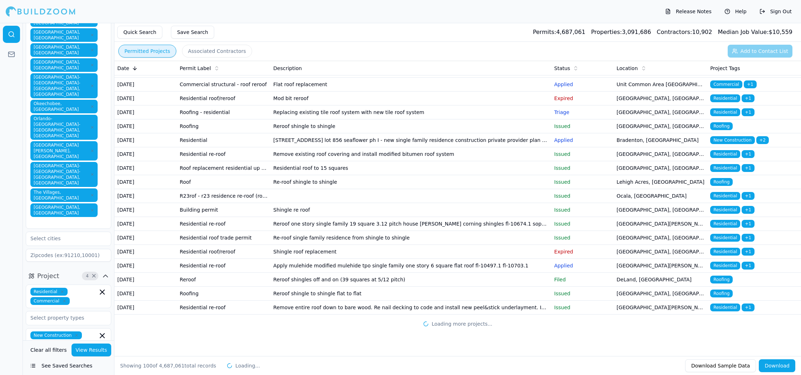
scroll to position [1728, 0]
click at [525, 259] on td "Apply mulehide modified mulehide tpo single family one story 6 square flat roof…" at bounding box center [410, 266] width 281 height 14
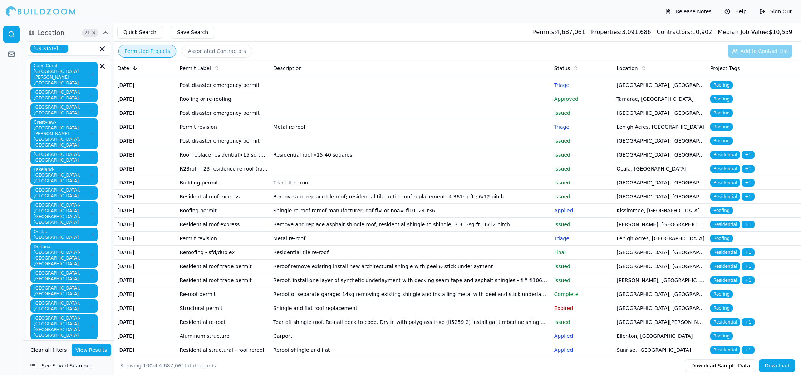
scroll to position [855, 0]
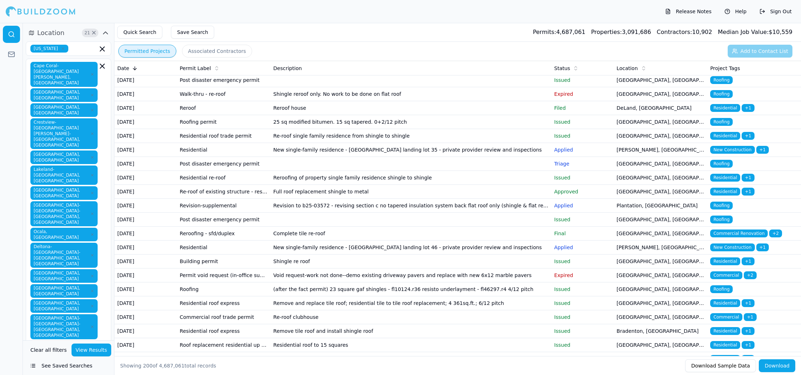
scroll to position [1145, 0]
